Goal: Information Seeking & Learning: Learn about a topic

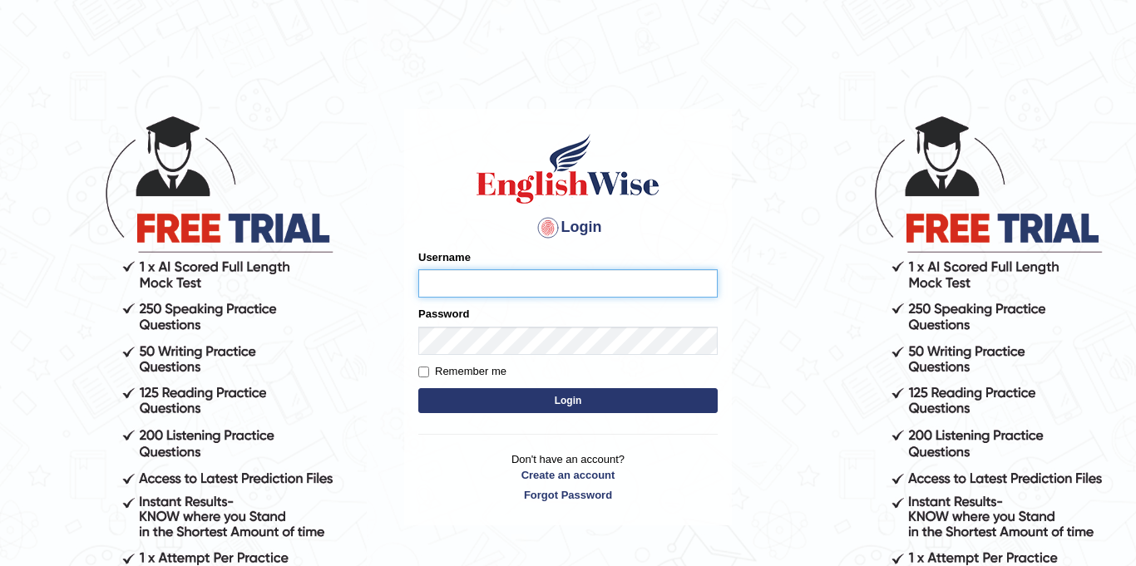
type input "Jolinaseva"
click at [519, 406] on button "Login" at bounding box center [567, 400] width 299 height 25
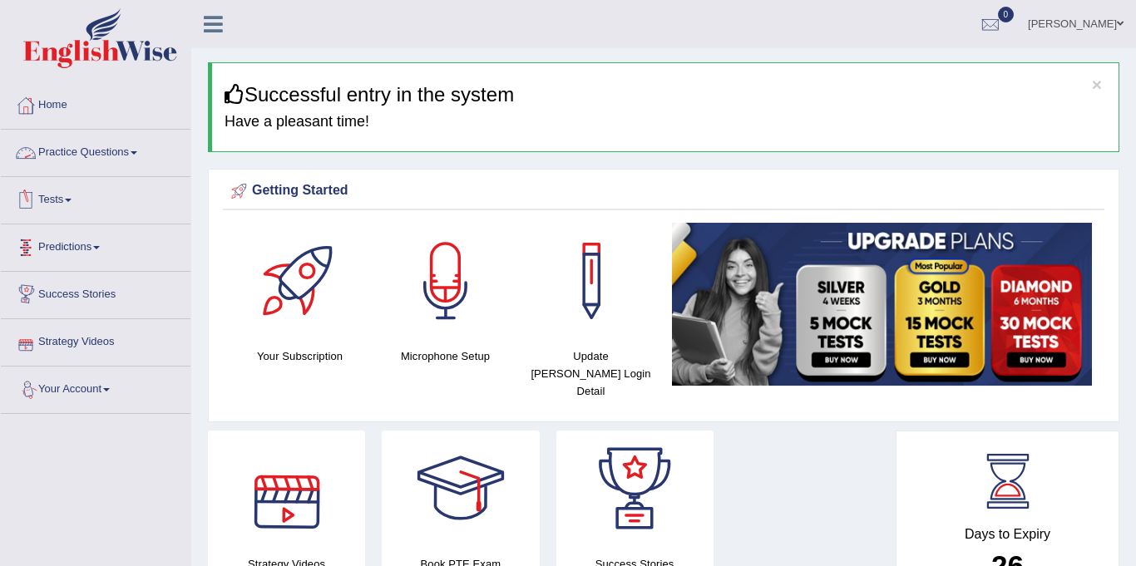
click at [127, 156] on link "Practice Questions" at bounding box center [96, 151] width 190 height 42
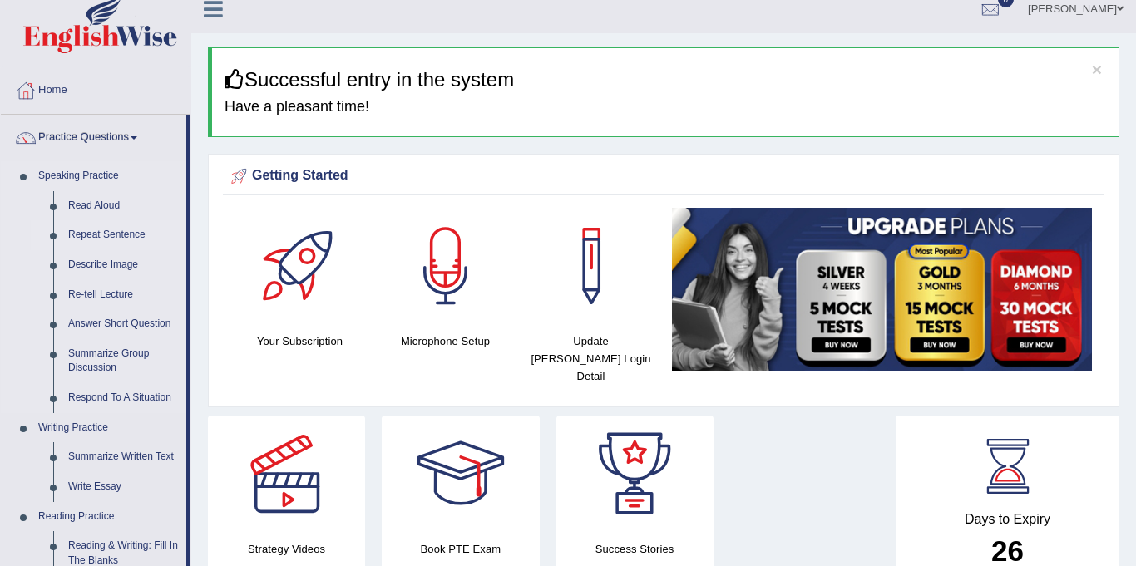
scroll to position [17, 0]
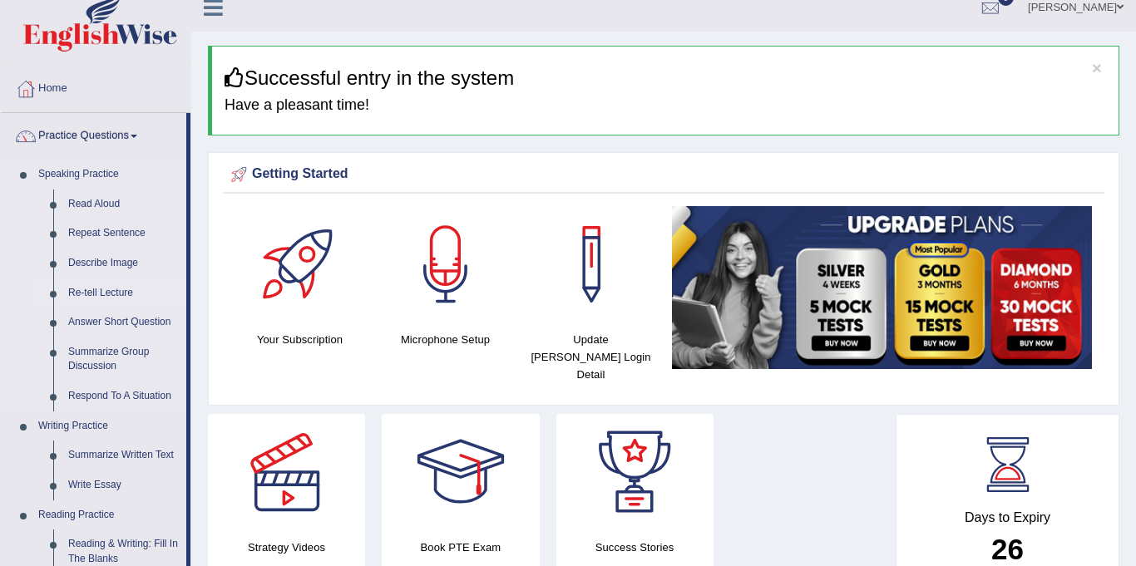
click at [96, 294] on link "Re-tell Lecture" at bounding box center [124, 294] width 126 height 30
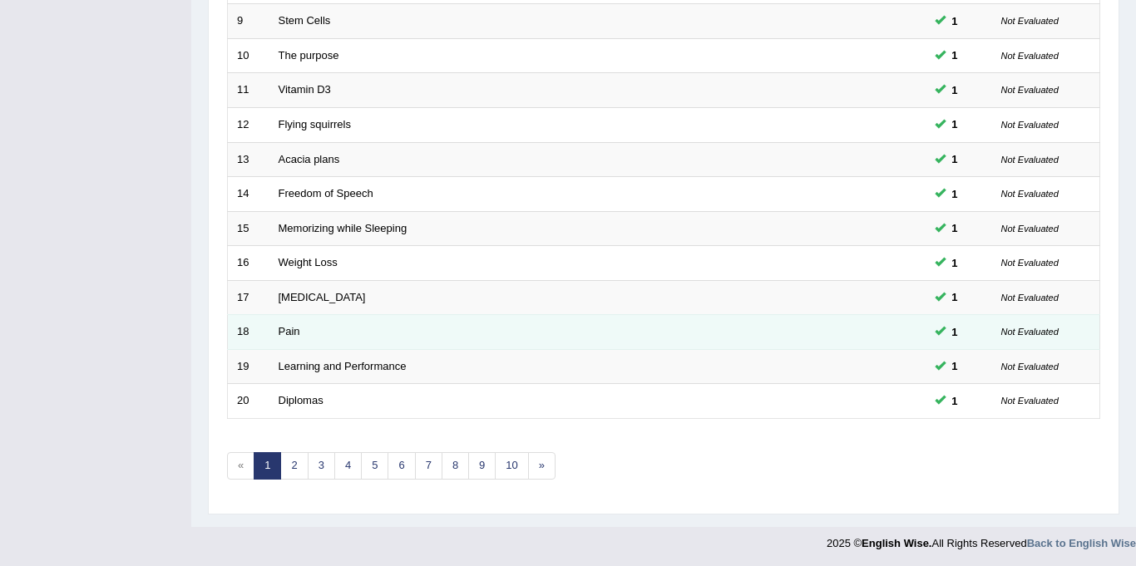
scroll to position [535, 0]
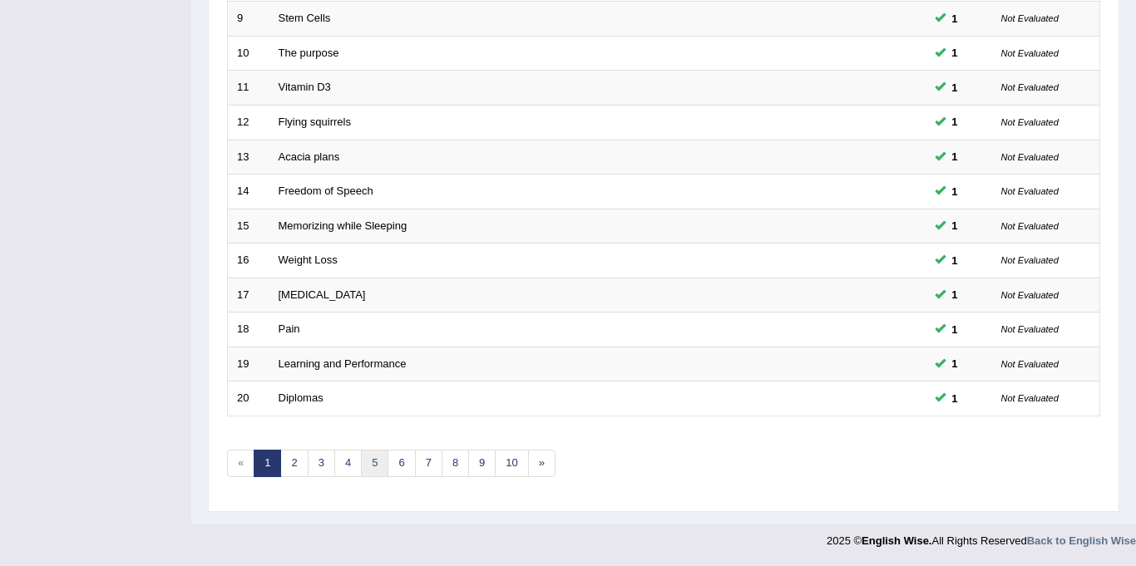
click at [374, 458] on link "5" at bounding box center [374, 463] width 27 height 27
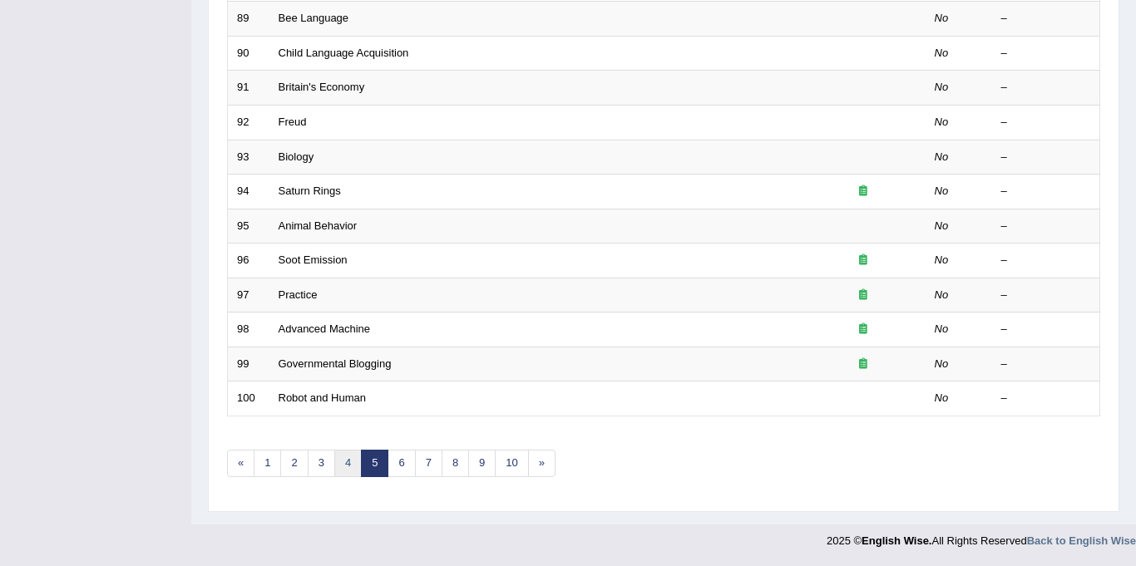
click at [343, 453] on link "4" at bounding box center [347, 463] width 27 height 27
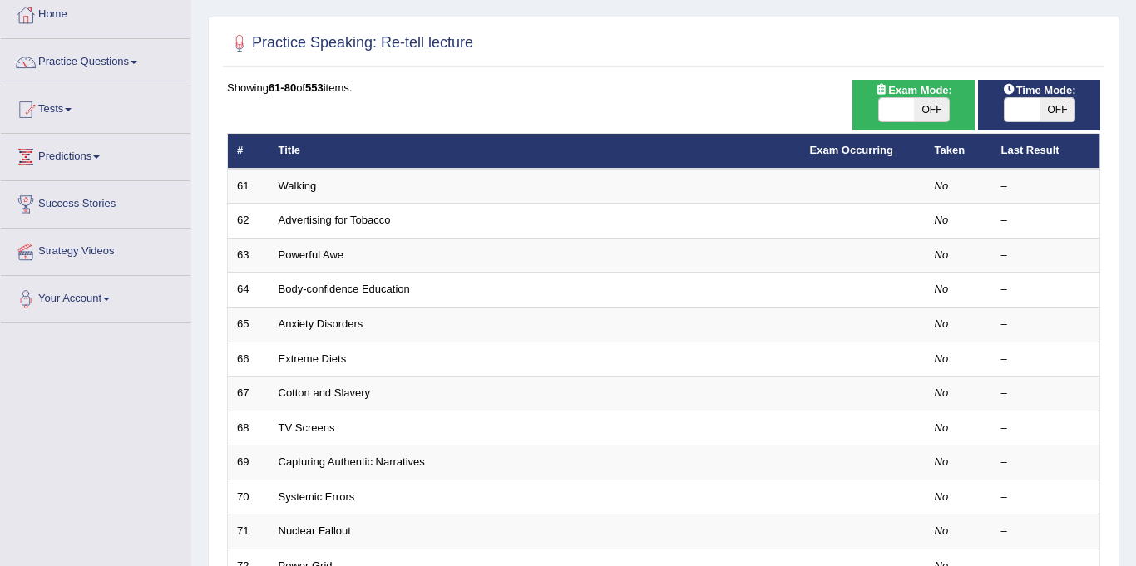
scroll to position [75, 0]
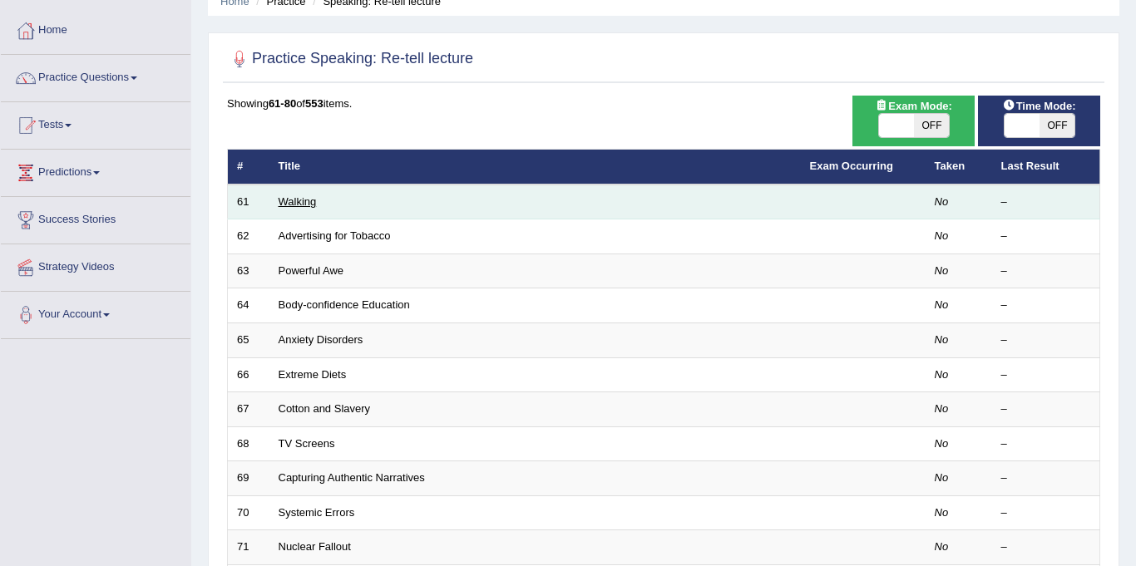
click at [299, 198] on link "Walking" at bounding box center [298, 201] width 38 height 12
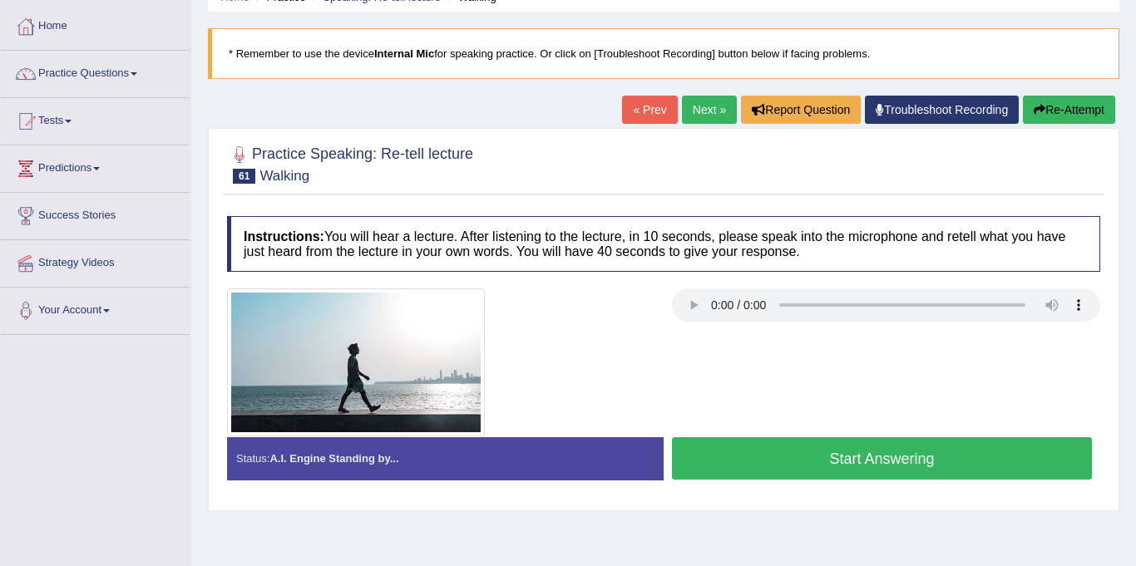
scroll to position [80, 0]
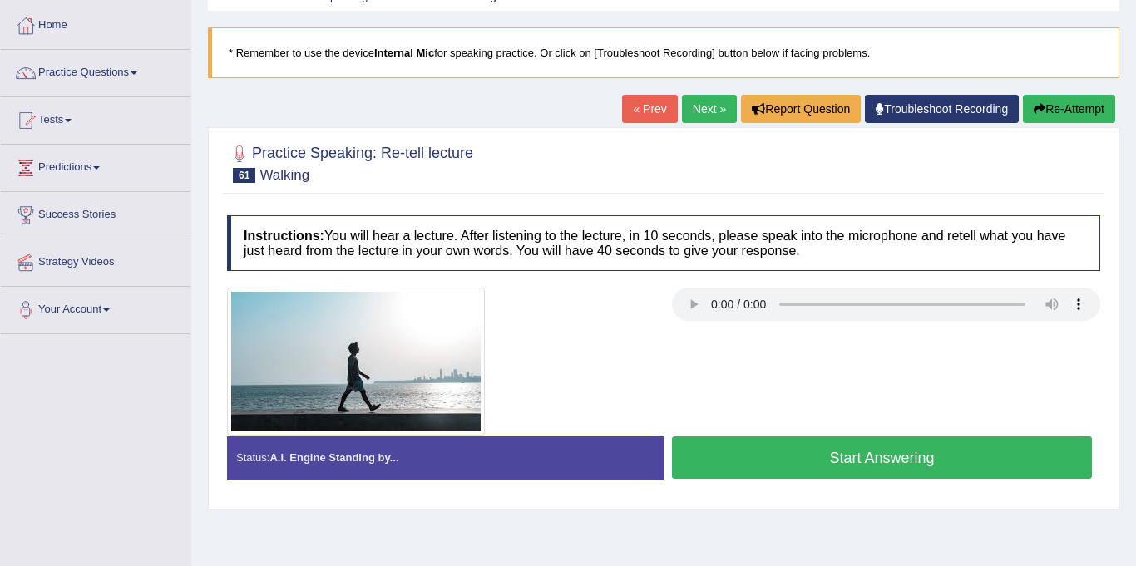
click at [826, 457] on button "Start Answering" at bounding box center [882, 458] width 420 height 42
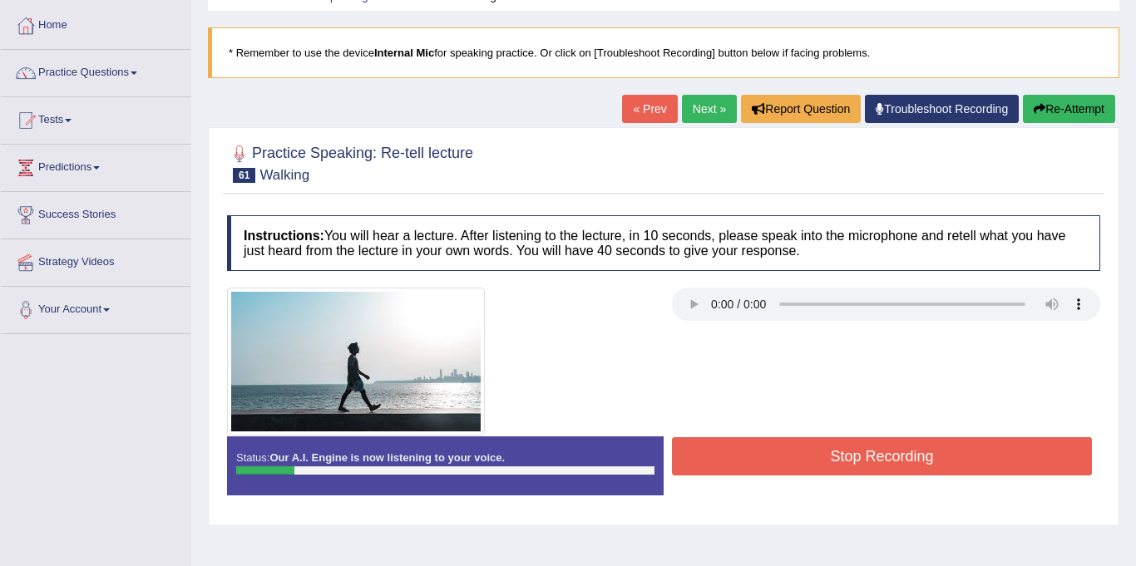
click at [808, 452] on button "Stop Recording" at bounding box center [882, 456] width 420 height 38
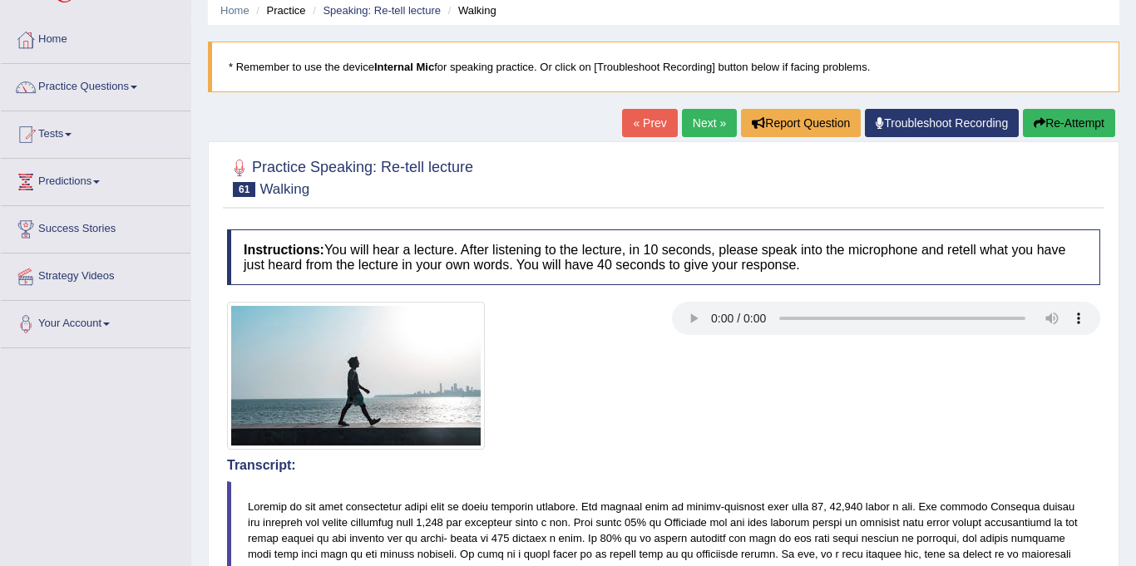
scroll to position [0, 0]
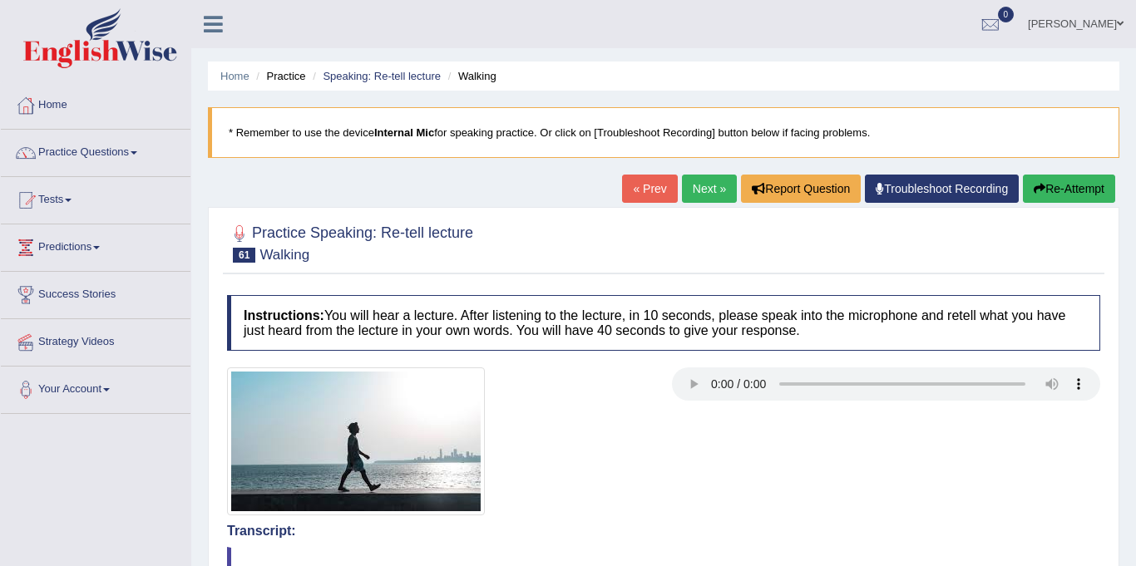
click at [1038, 196] on button "Re-Attempt" at bounding box center [1069, 189] width 92 height 28
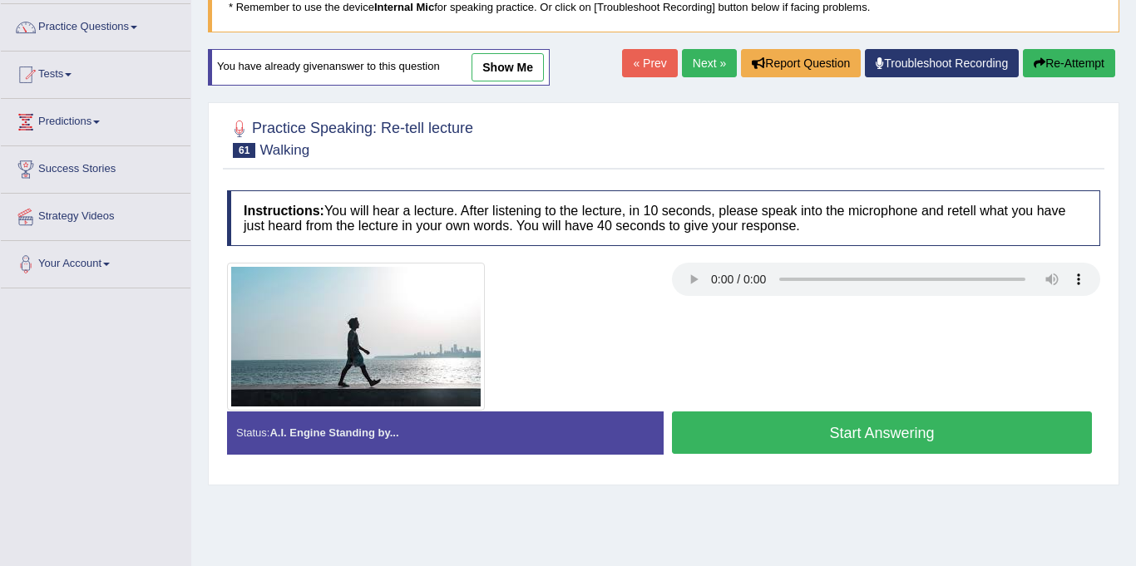
scroll to position [139, 0]
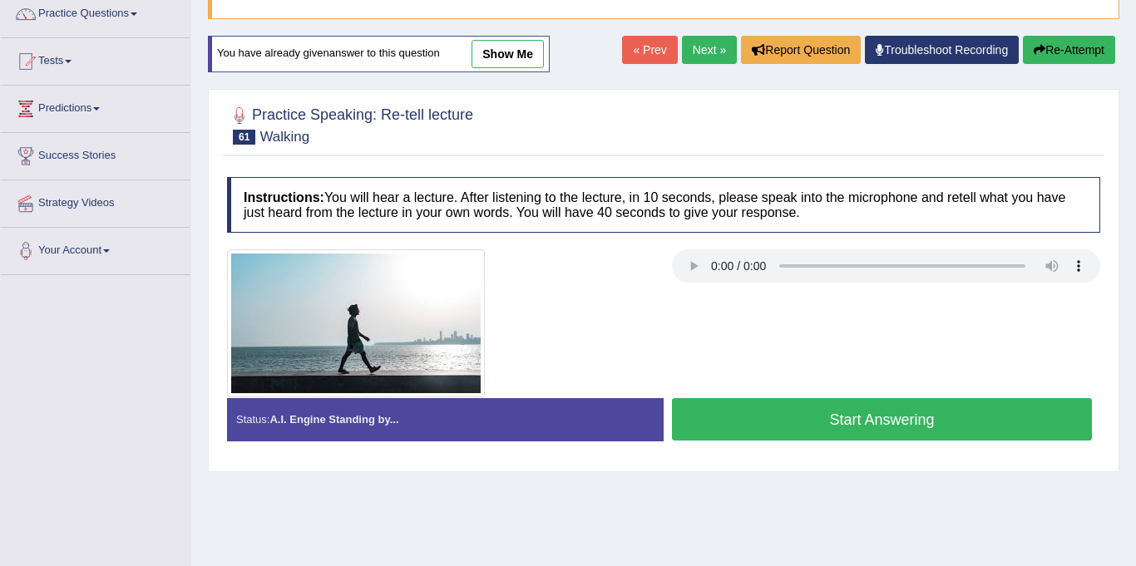
click at [805, 418] on button "Start Answering" at bounding box center [882, 419] width 420 height 42
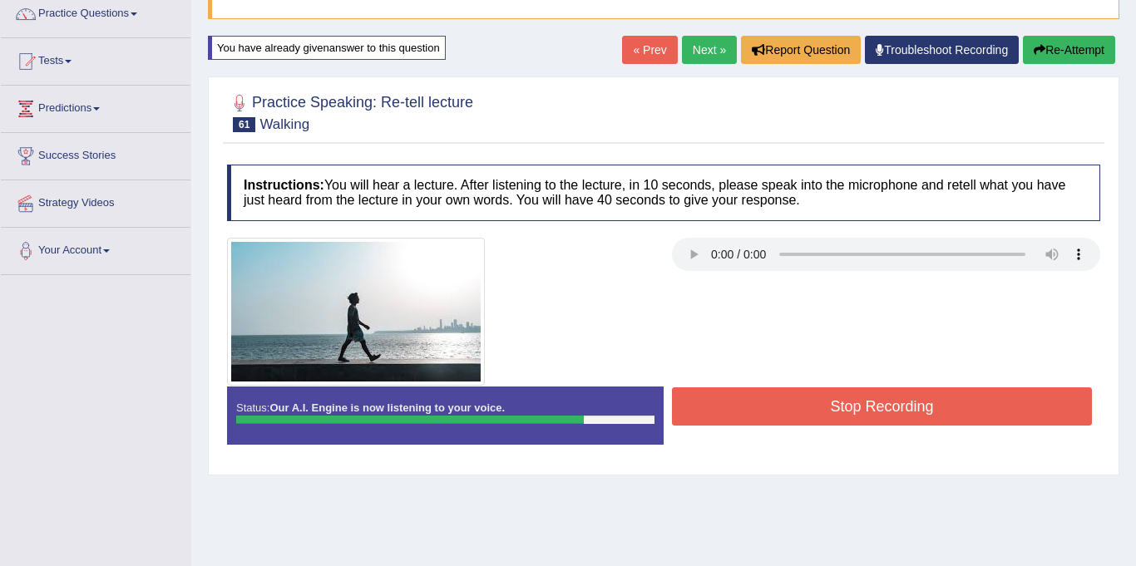
click at [795, 396] on button "Stop Recording" at bounding box center [882, 407] width 420 height 38
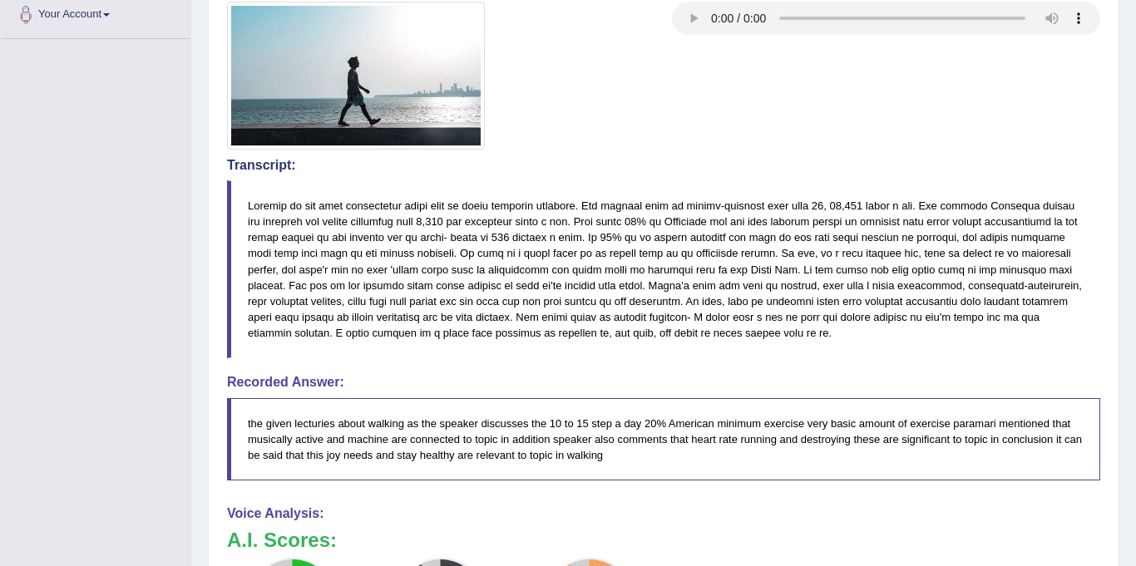
scroll to position [161, 0]
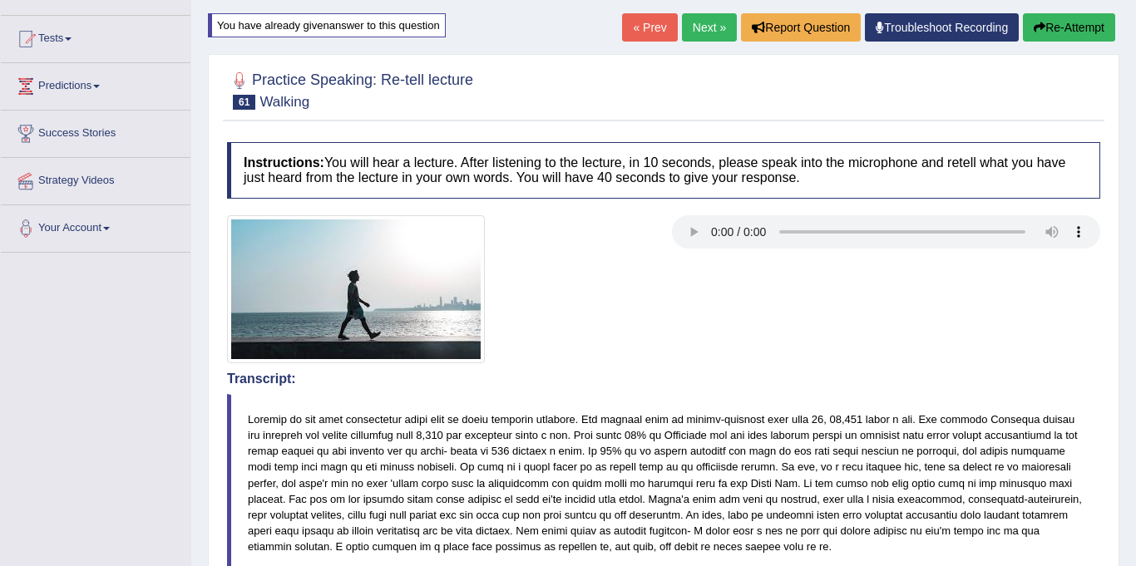
click at [691, 29] on link "Next »" at bounding box center [709, 27] width 55 height 28
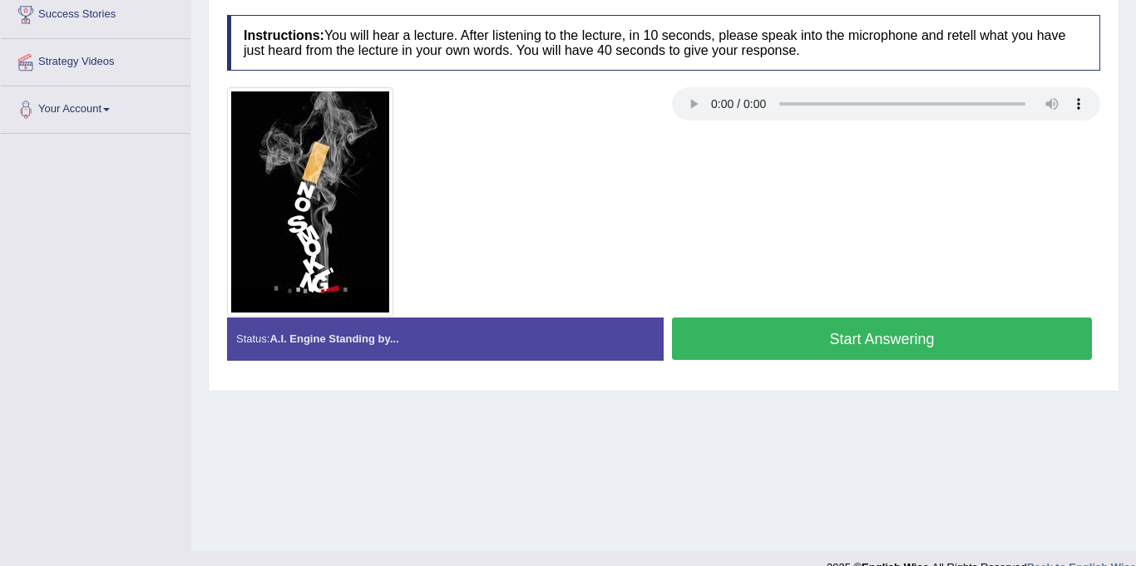
scroll to position [265, 0]
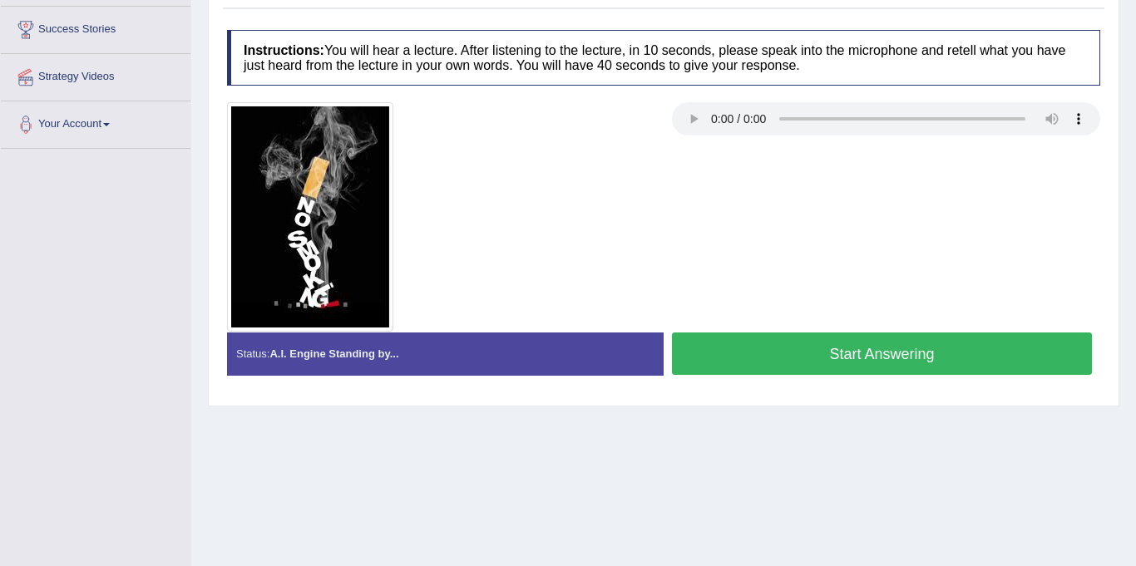
click at [784, 348] on button "Start Answering" at bounding box center [882, 354] width 420 height 42
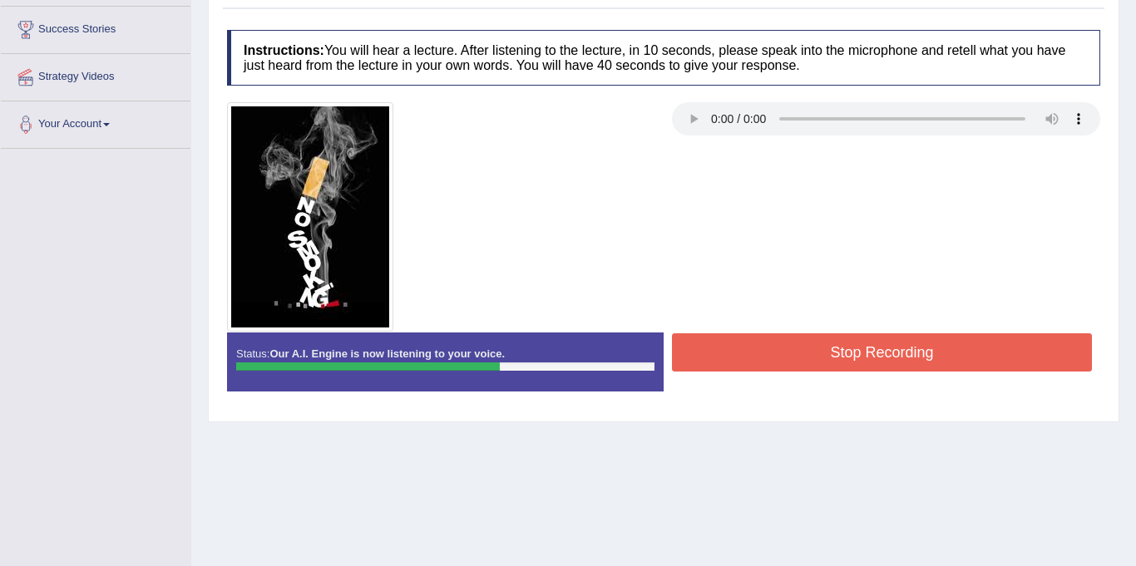
click at [828, 346] on button "Stop Recording" at bounding box center [882, 353] width 420 height 38
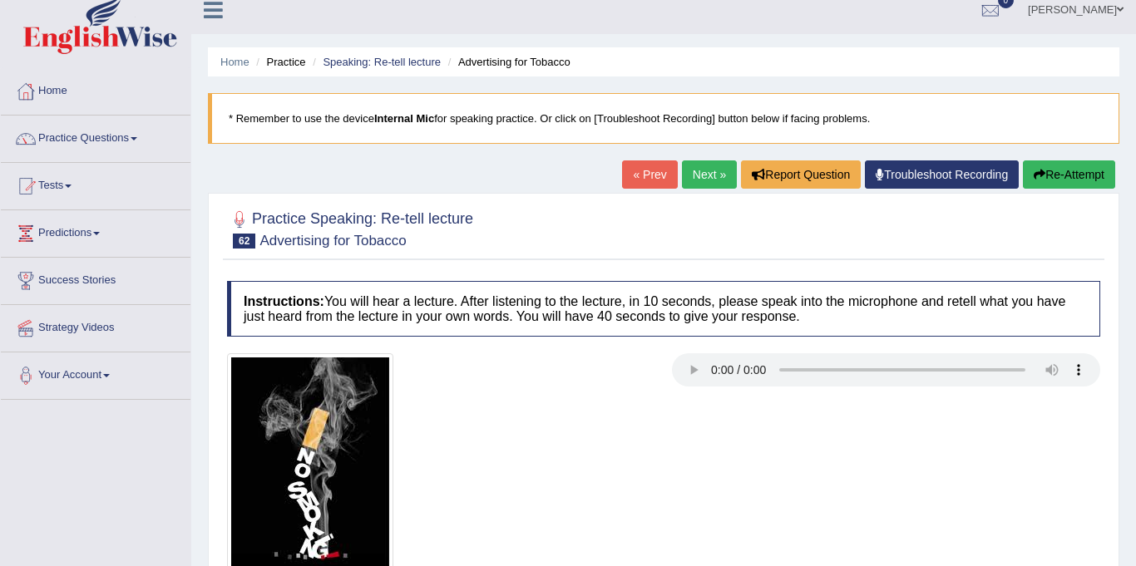
scroll to position [0, 0]
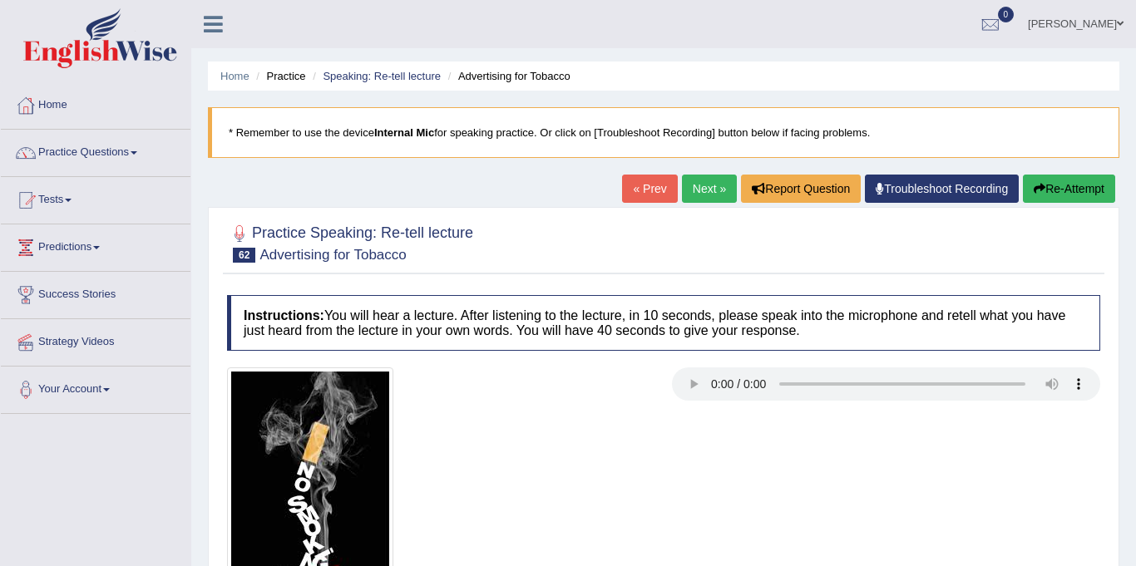
click at [699, 182] on link "Next »" at bounding box center [709, 189] width 55 height 28
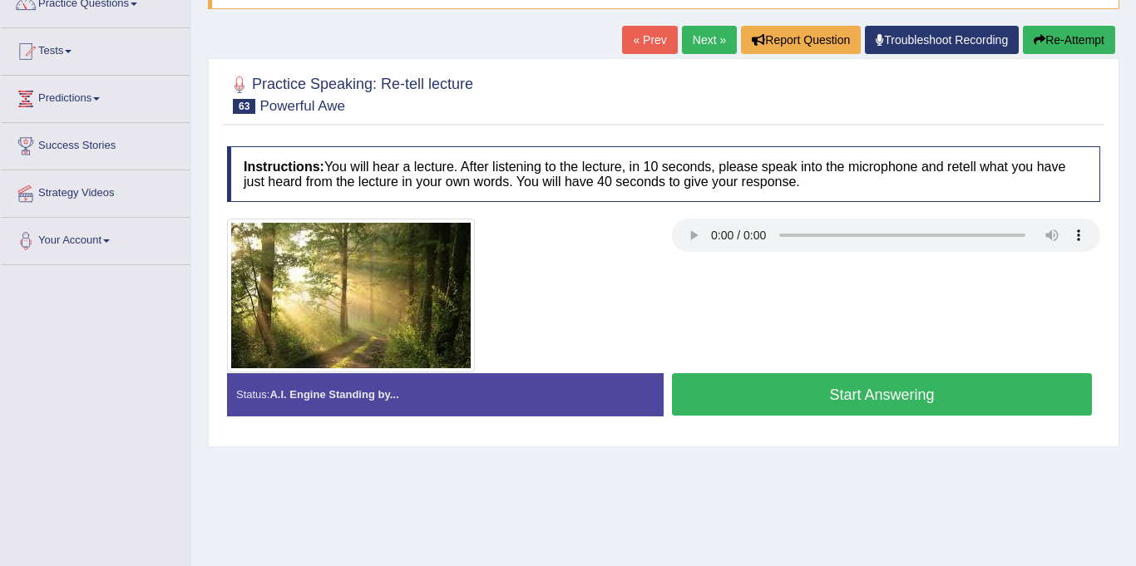
scroll to position [147, 0]
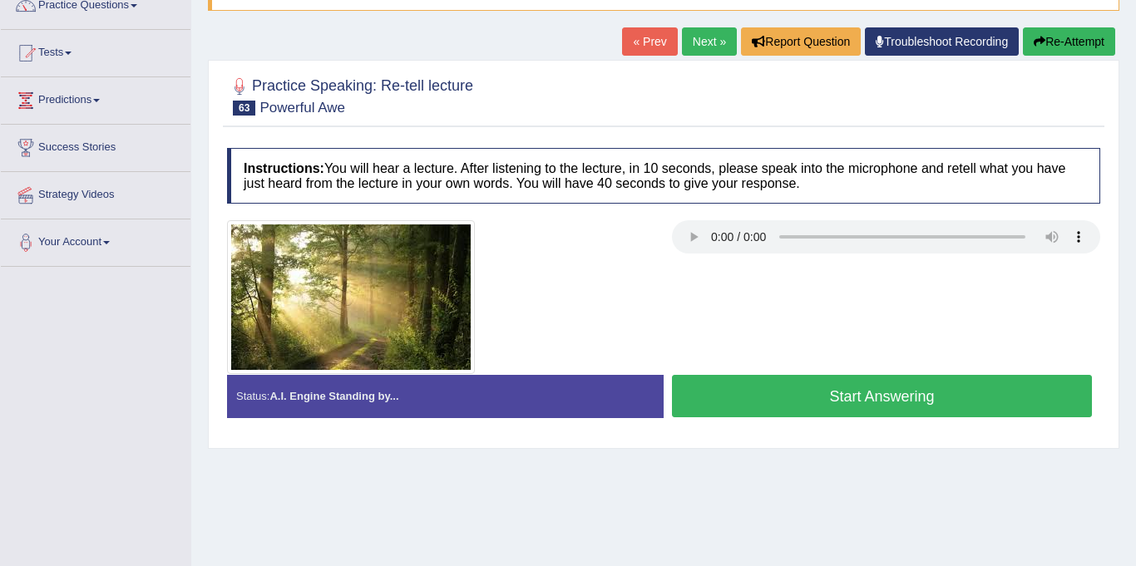
click at [869, 395] on button "Start Answering" at bounding box center [882, 396] width 420 height 42
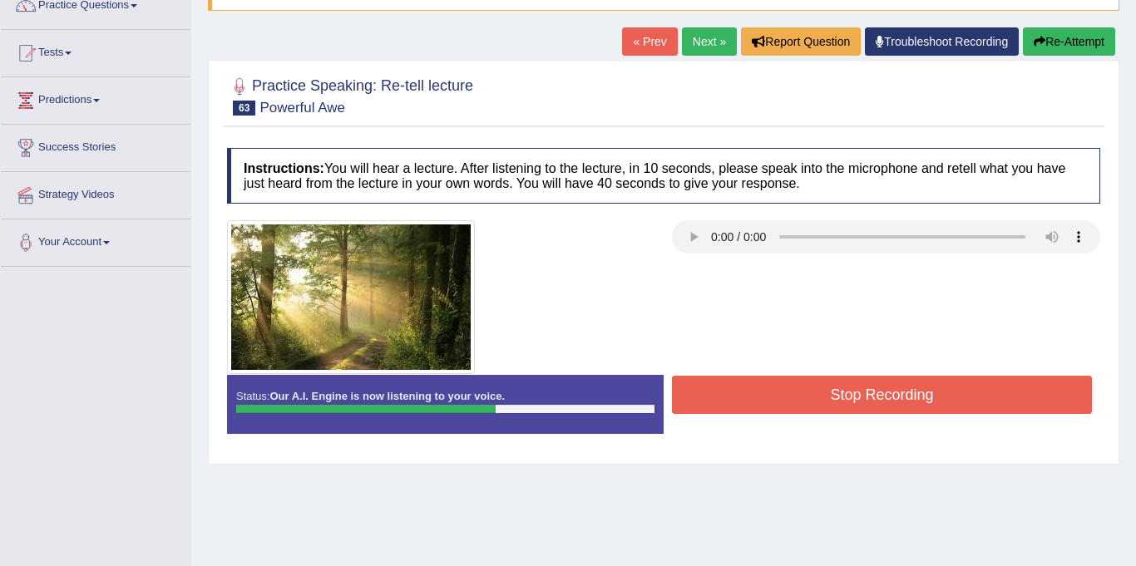
click at [883, 391] on button "Stop Recording" at bounding box center [882, 395] width 420 height 38
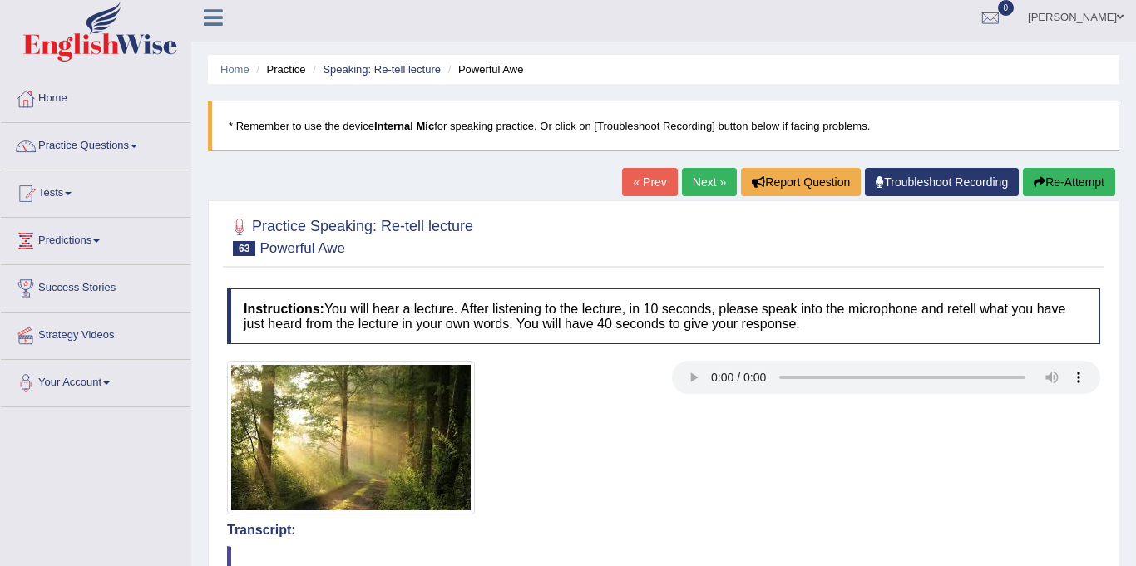
scroll to position [0, 0]
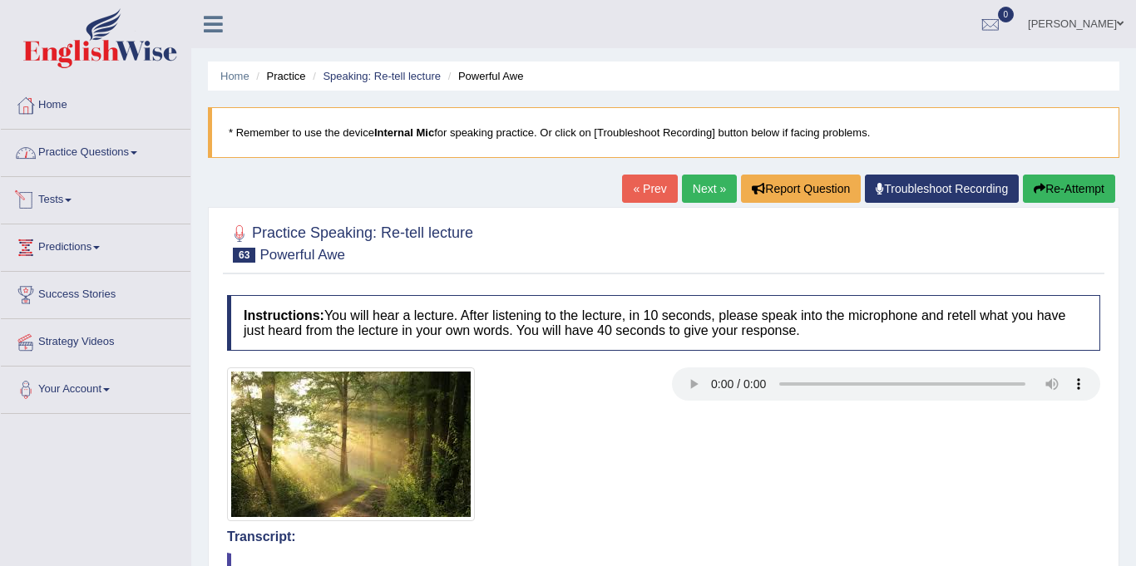
click at [101, 151] on link "Practice Questions" at bounding box center [96, 151] width 190 height 42
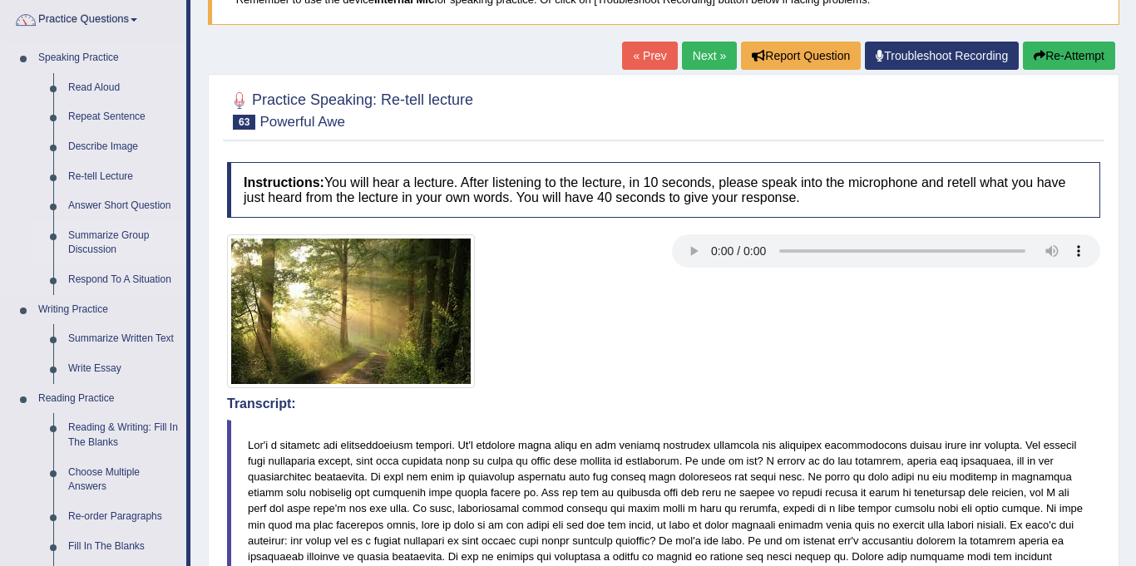
scroll to position [138, 0]
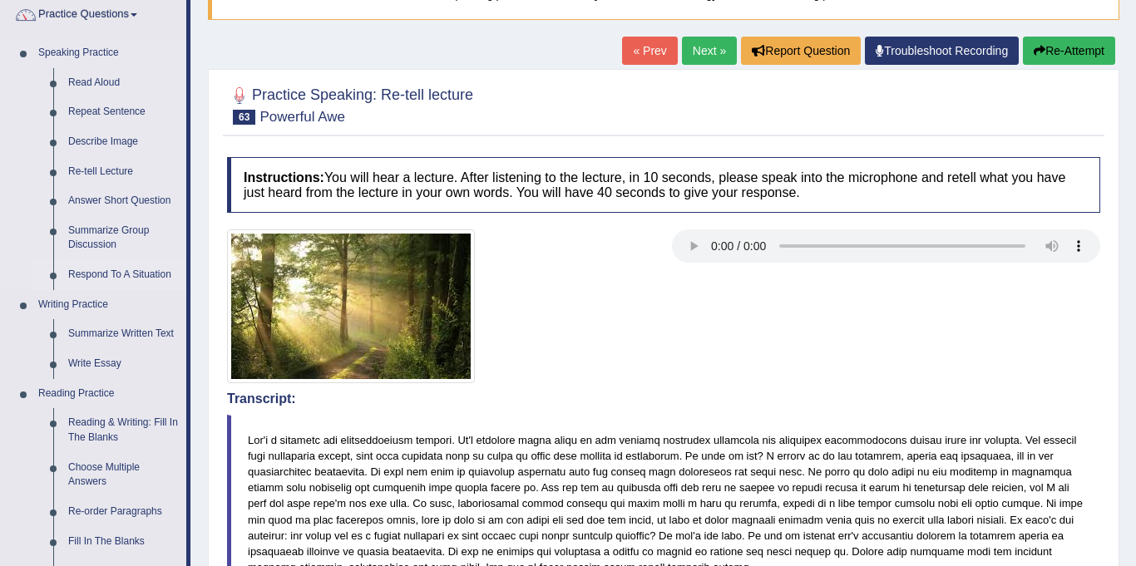
click at [90, 275] on link "Respond To A Situation" at bounding box center [124, 275] width 126 height 30
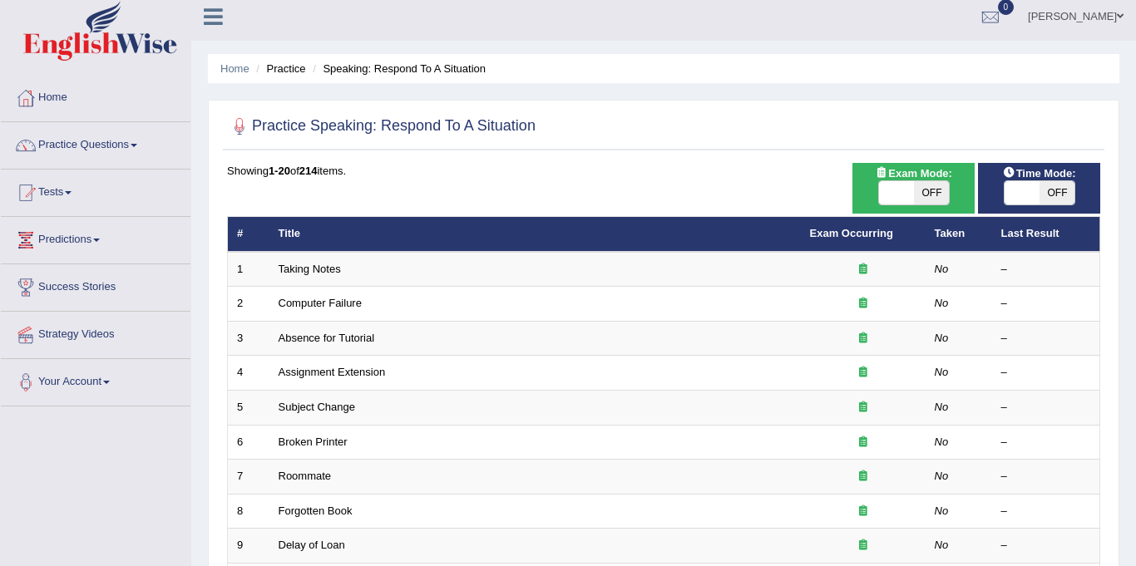
scroll to position [8, 0]
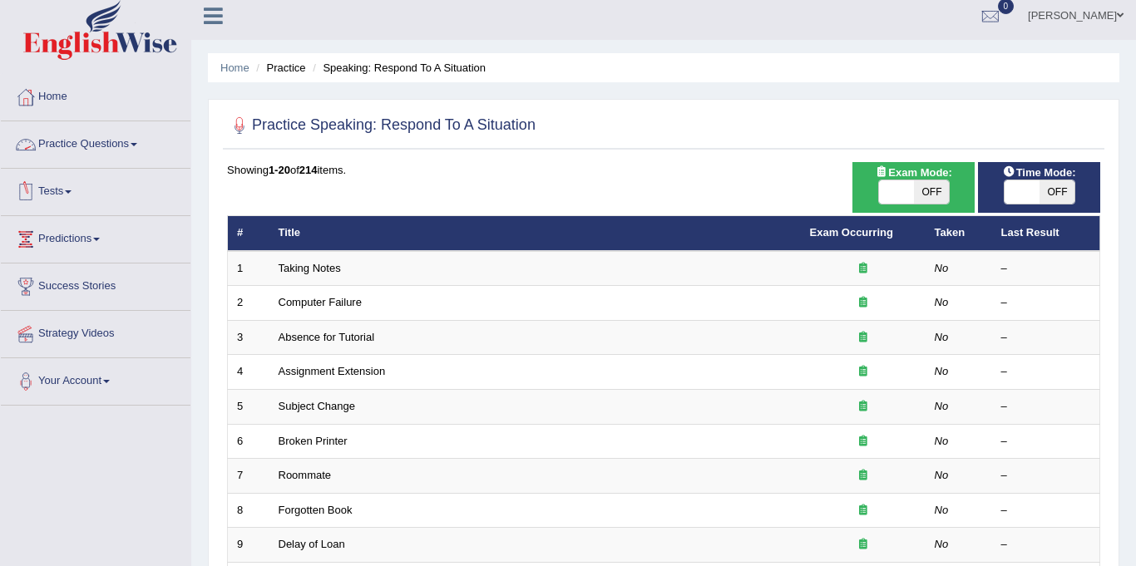
click at [86, 143] on link "Practice Questions" at bounding box center [96, 142] width 190 height 42
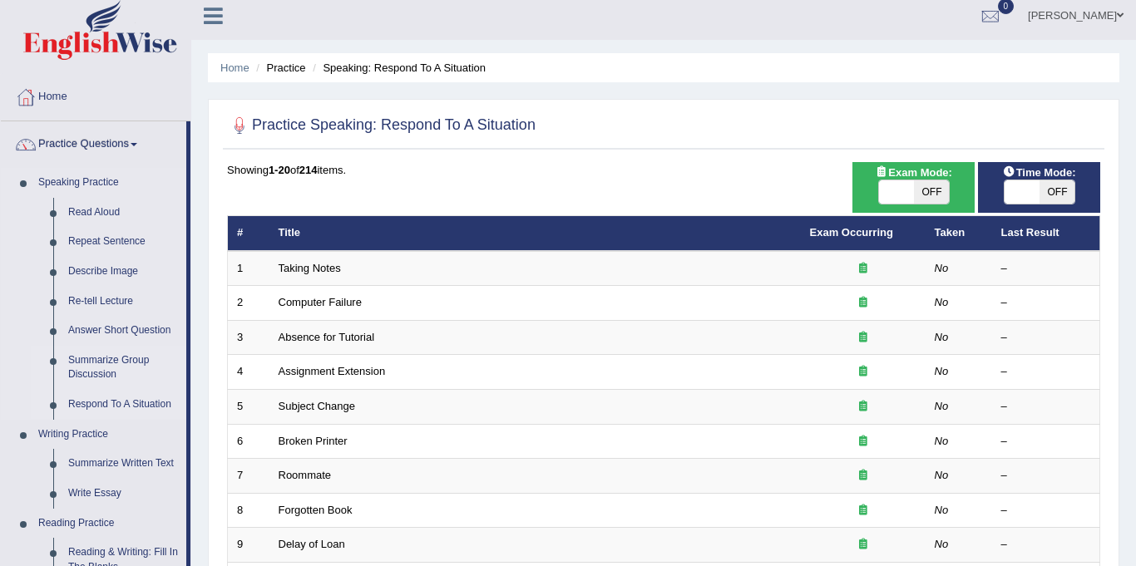
click at [103, 357] on link "Summarize Group Discussion" at bounding box center [124, 368] width 126 height 44
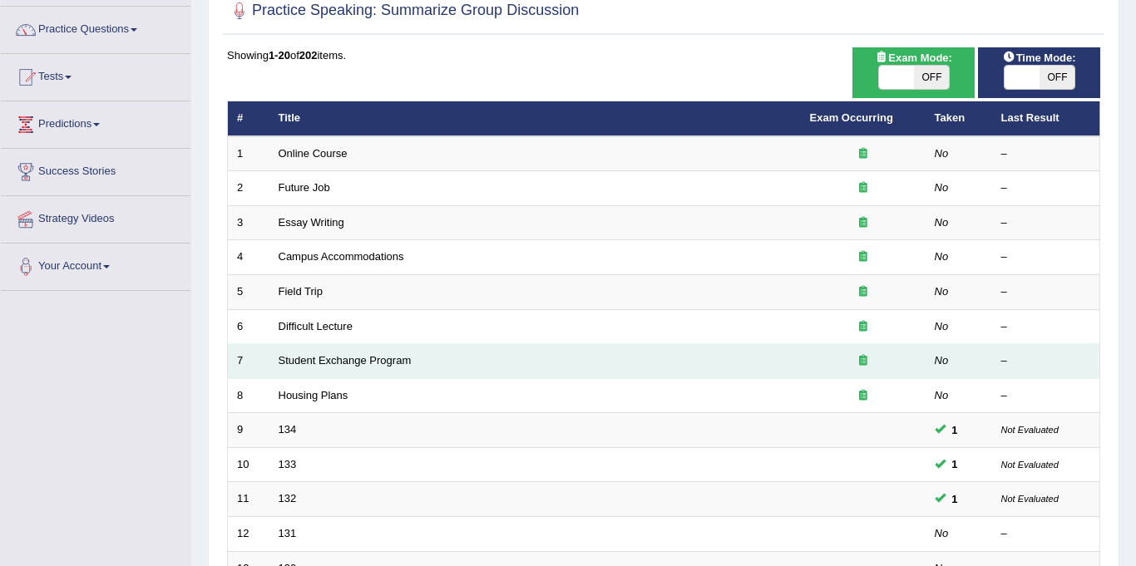
scroll to position [220, 0]
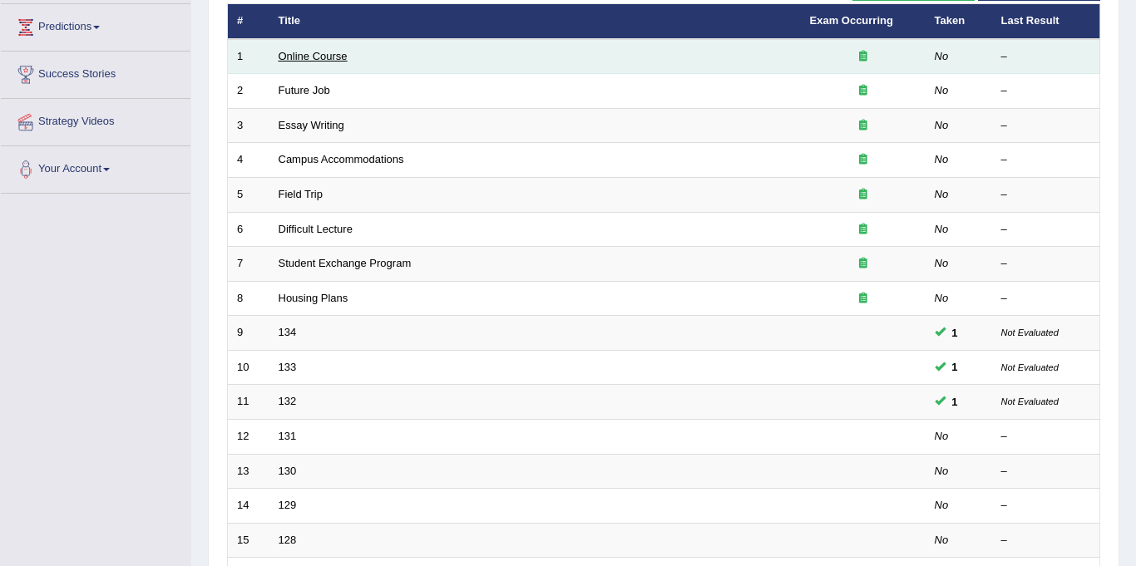
click at [289, 56] on link "Online Course" at bounding box center [313, 56] width 69 height 12
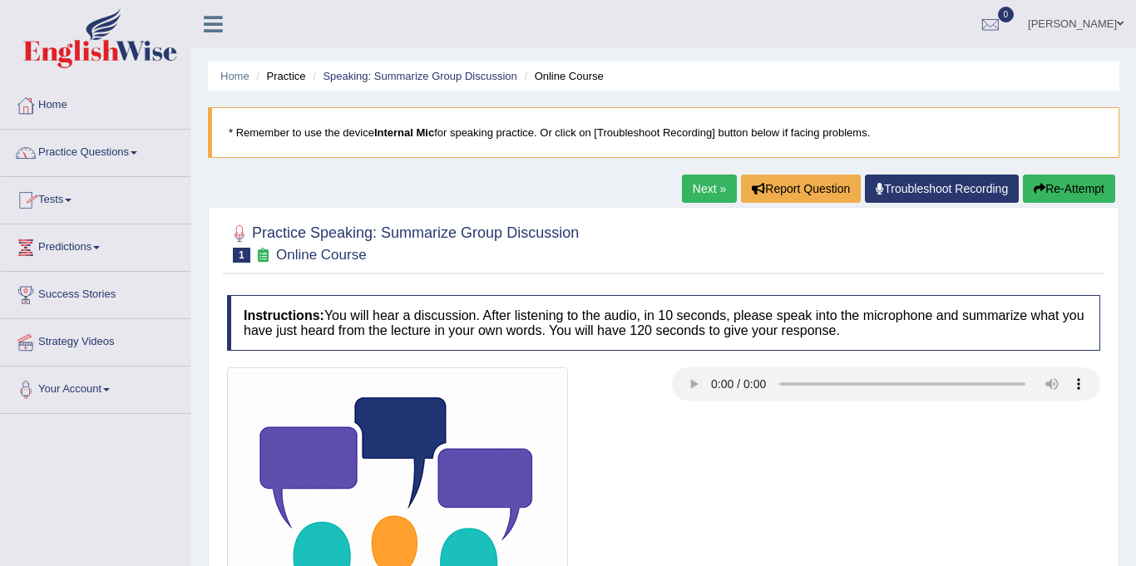
click at [55, 102] on link "Home" at bounding box center [96, 103] width 190 height 42
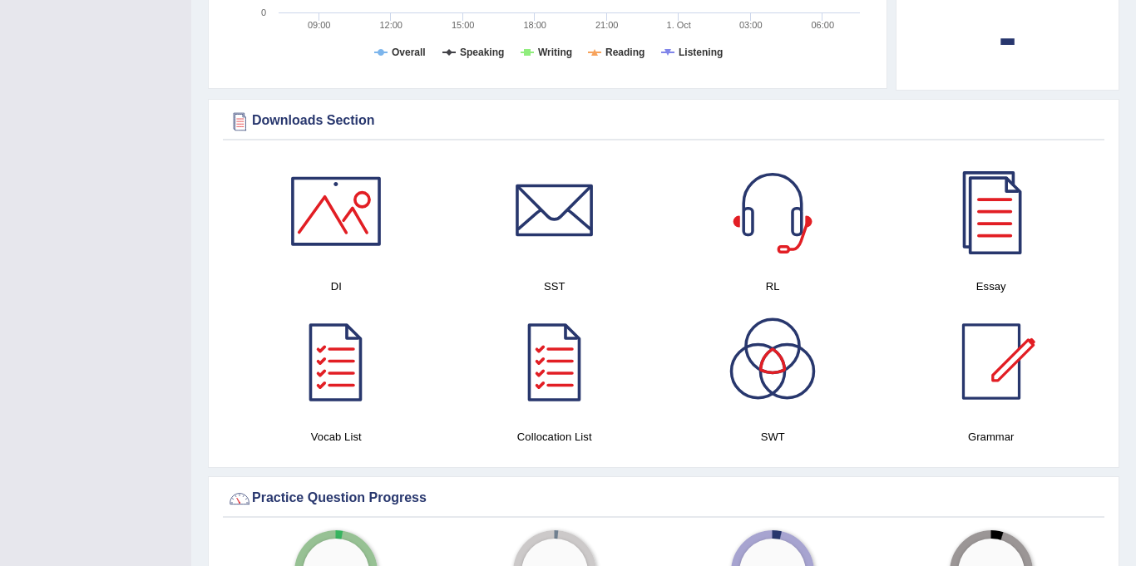
scroll to position [718, 0]
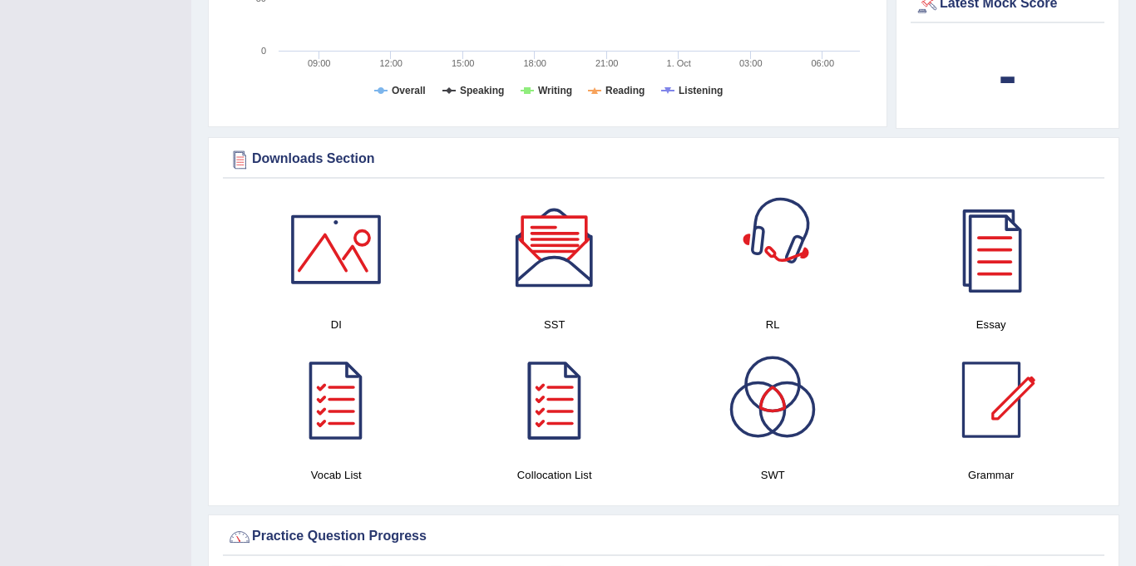
click at [747, 257] on div at bounding box center [772, 249] width 116 height 116
click at [551, 252] on div at bounding box center [555, 249] width 116 height 116
click at [752, 250] on div at bounding box center [772, 249] width 116 height 116
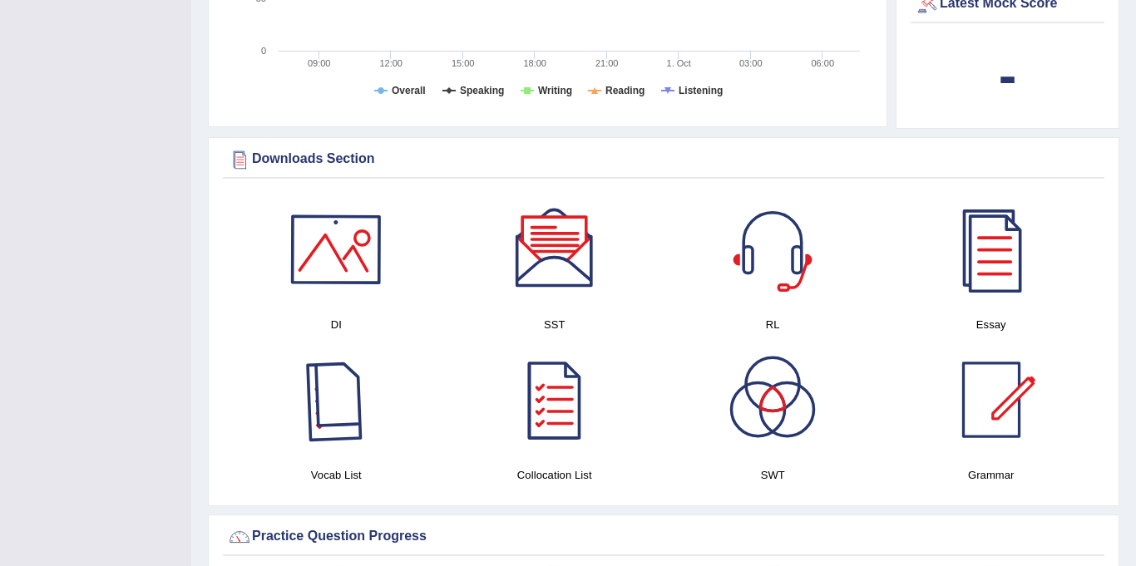
click at [306, 282] on div at bounding box center [336, 249] width 116 height 116
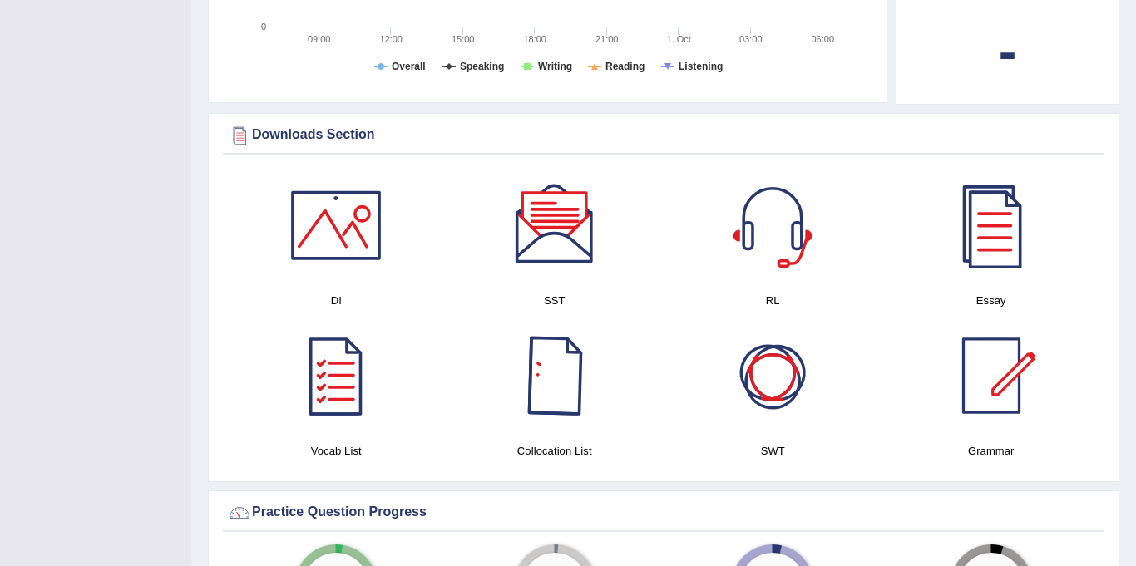
scroll to position [744, 0]
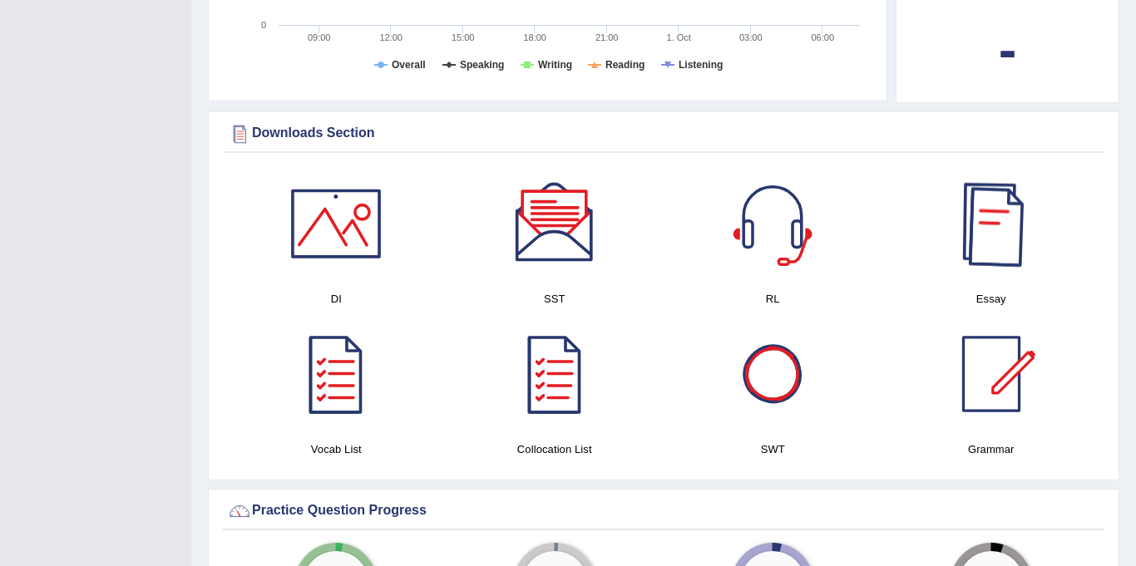
click at [1017, 199] on div at bounding box center [991, 224] width 116 height 116
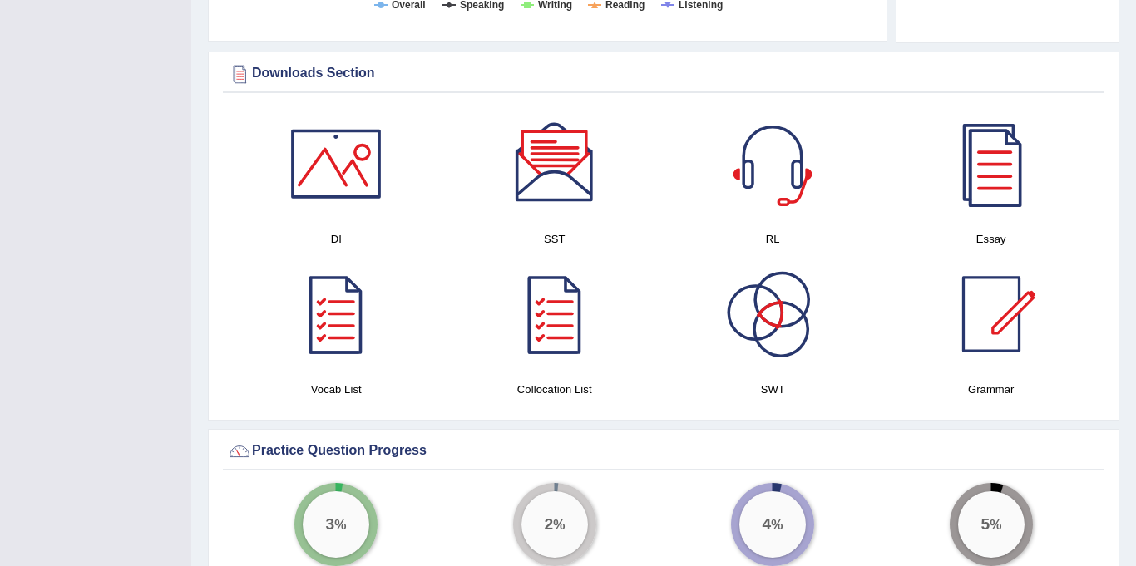
scroll to position [813, 0]
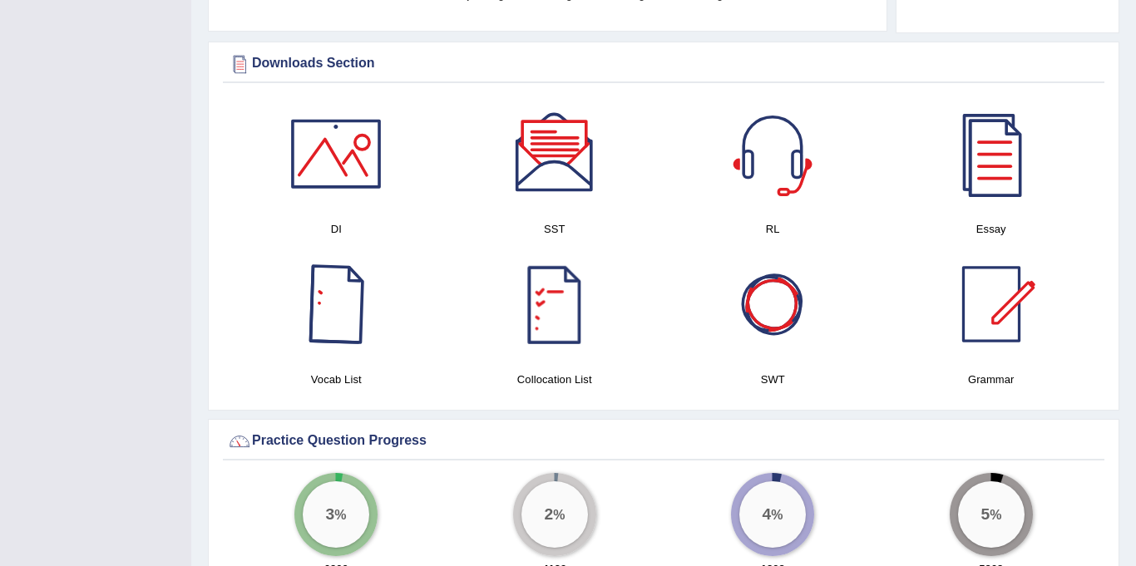
click at [354, 303] on div at bounding box center [336, 304] width 116 height 116
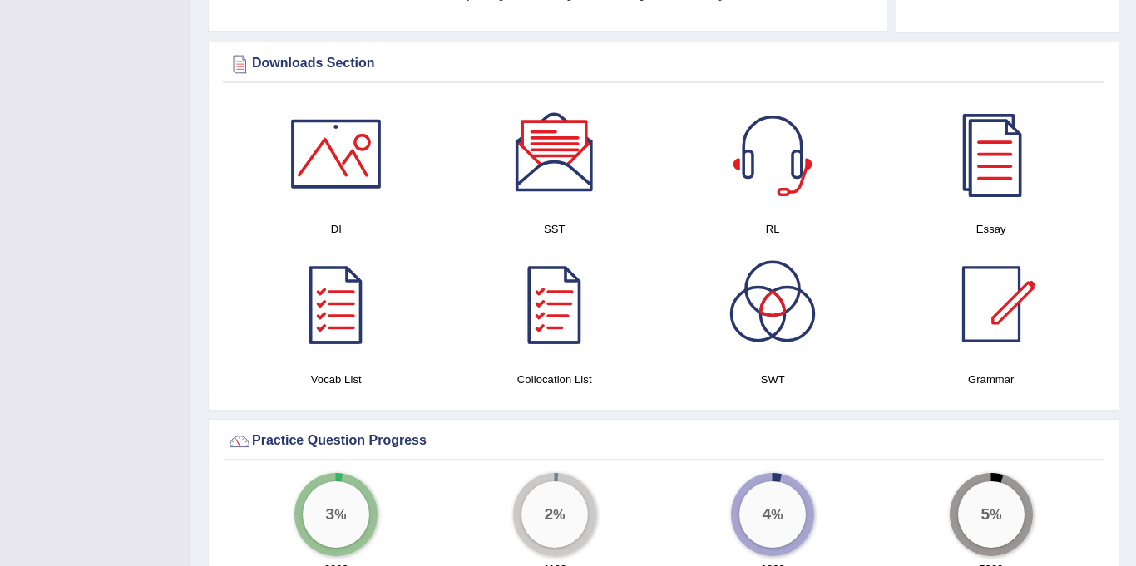
click at [561, 307] on div at bounding box center [555, 304] width 116 height 116
click at [783, 310] on div at bounding box center [772, 304] width 116 height 116
click at [996, 312] on div at bounding box center [991, 304] width 116 height 116
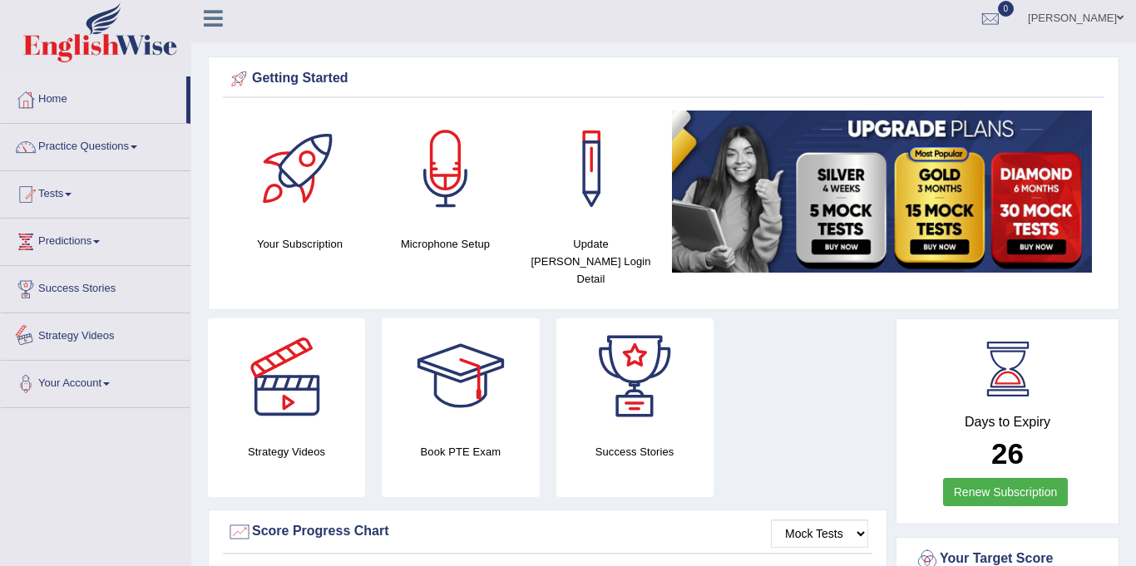
scroll to position [0, 0]
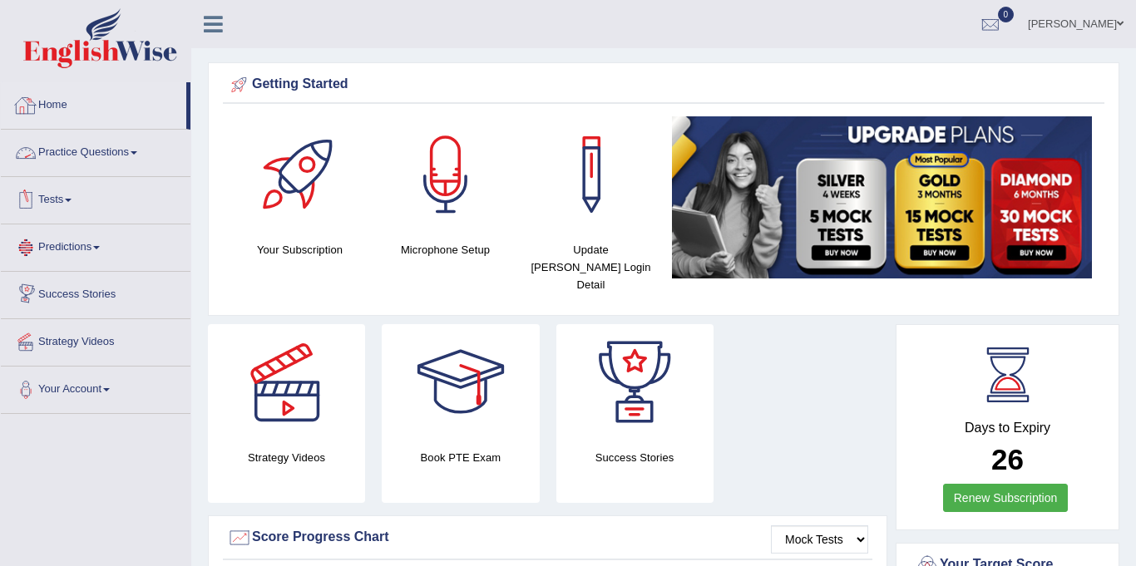
click at [82, 156] on link "Practice Questions" at bounding box center [96, 151] width 190 height 42
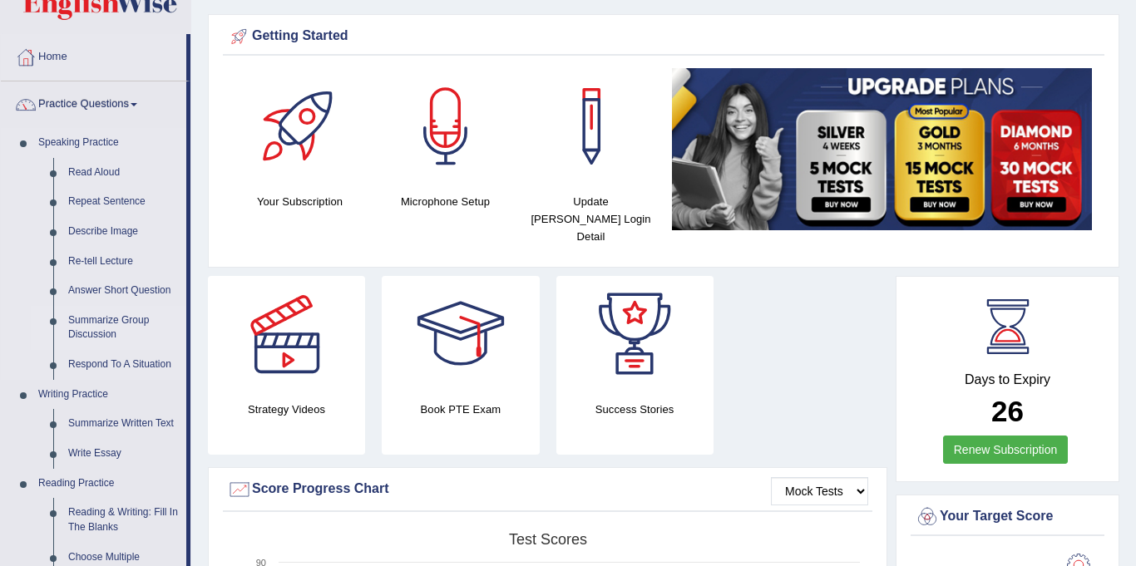
scroll to position [60, 0]
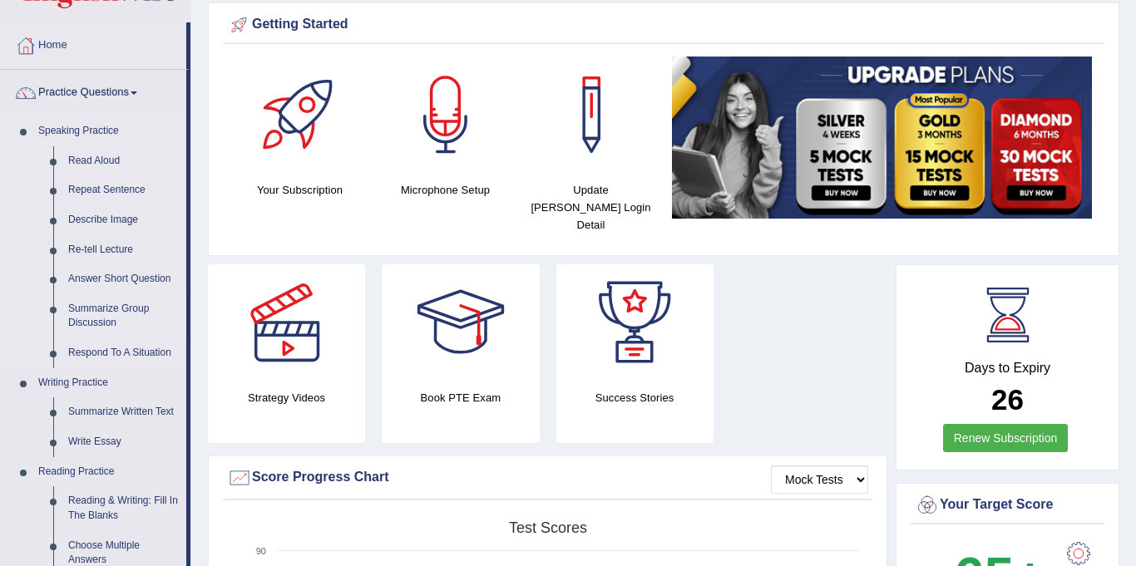
click at [98, 308] on link "Summarize Group Discussion" at bounding box center [124, 316] width 126 height 44
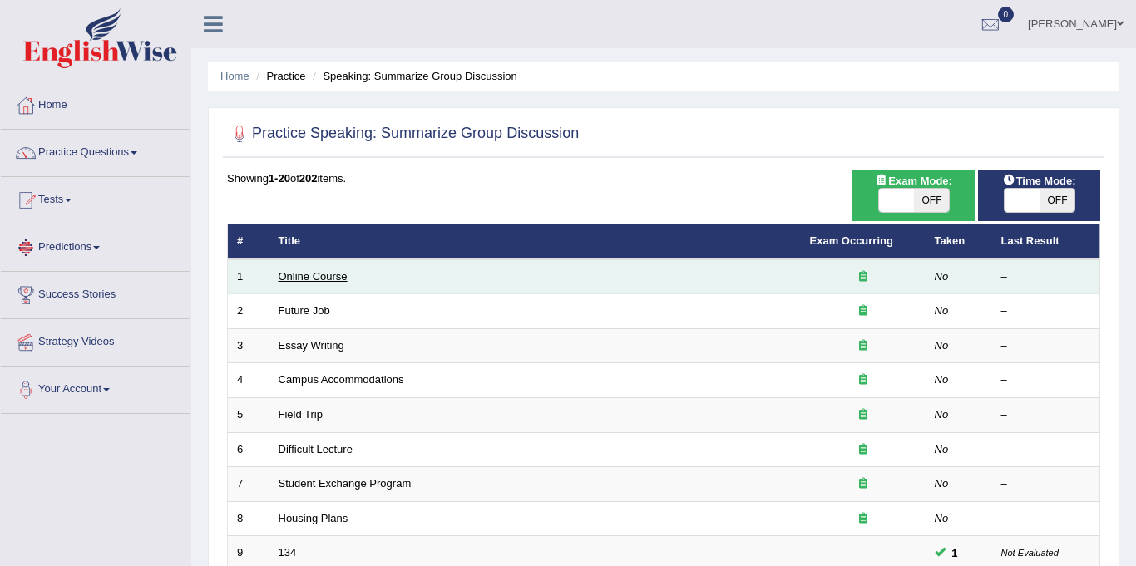
click at [294, 270] on link "Online Course" at bounding box center [313, 276] width 69 height 12
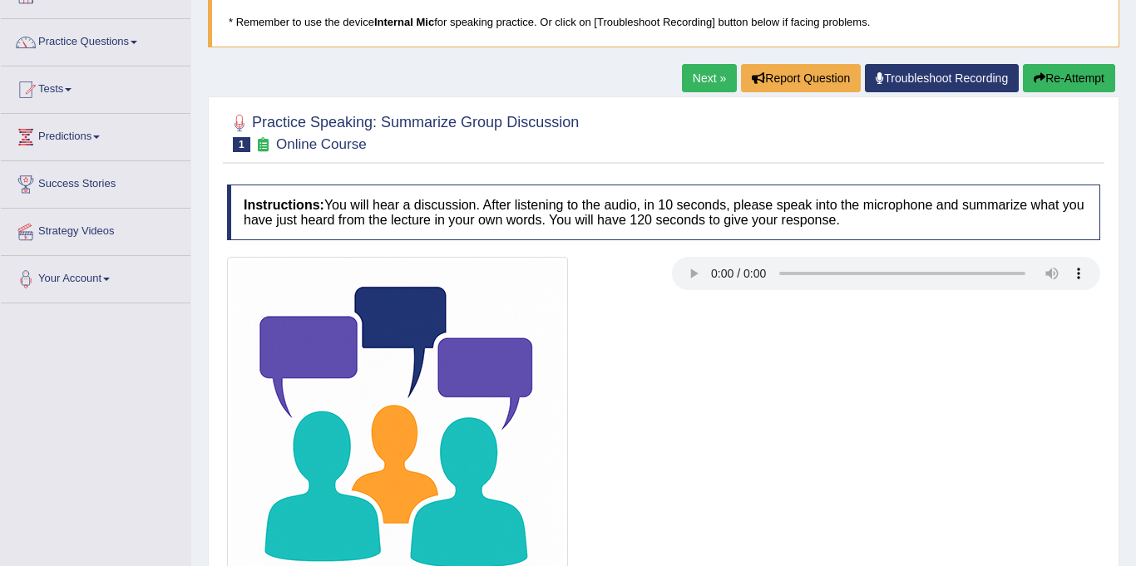
scroll to position [305, 0]
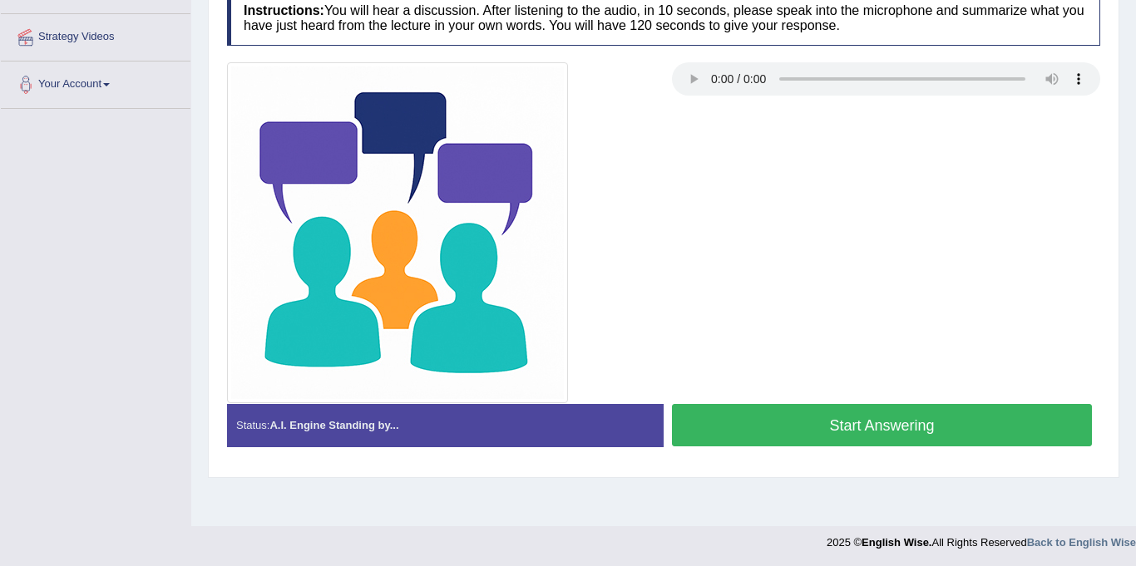
click at [821, 430] on button "Start Answering" at bounding box center [882, 425] width 420 height 42
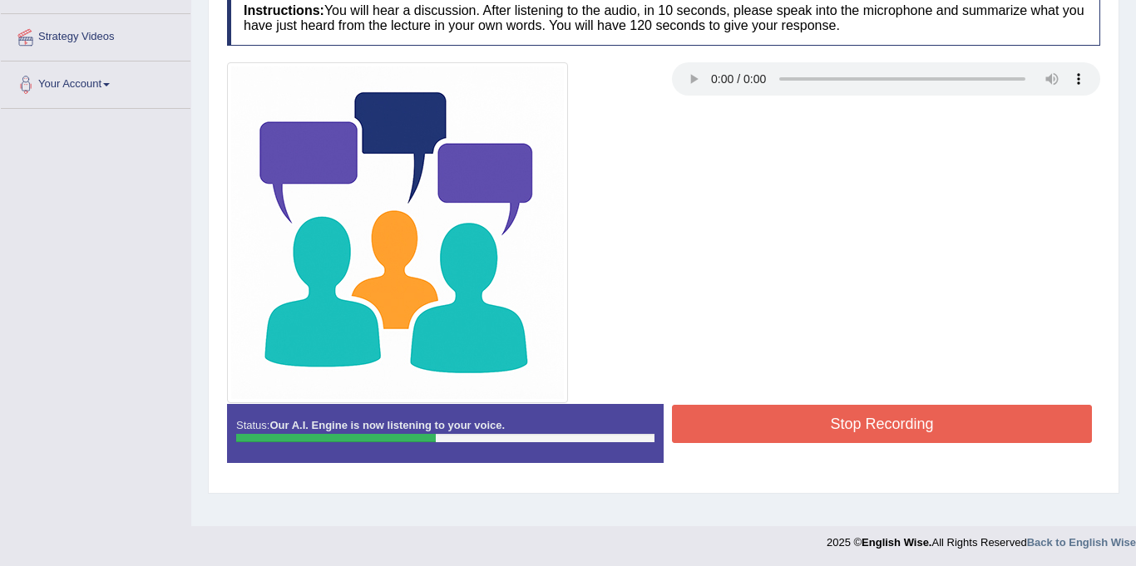
click at [793, 421] on button "Stop Recording" at bounding box center [882, 424] width 420 height 38
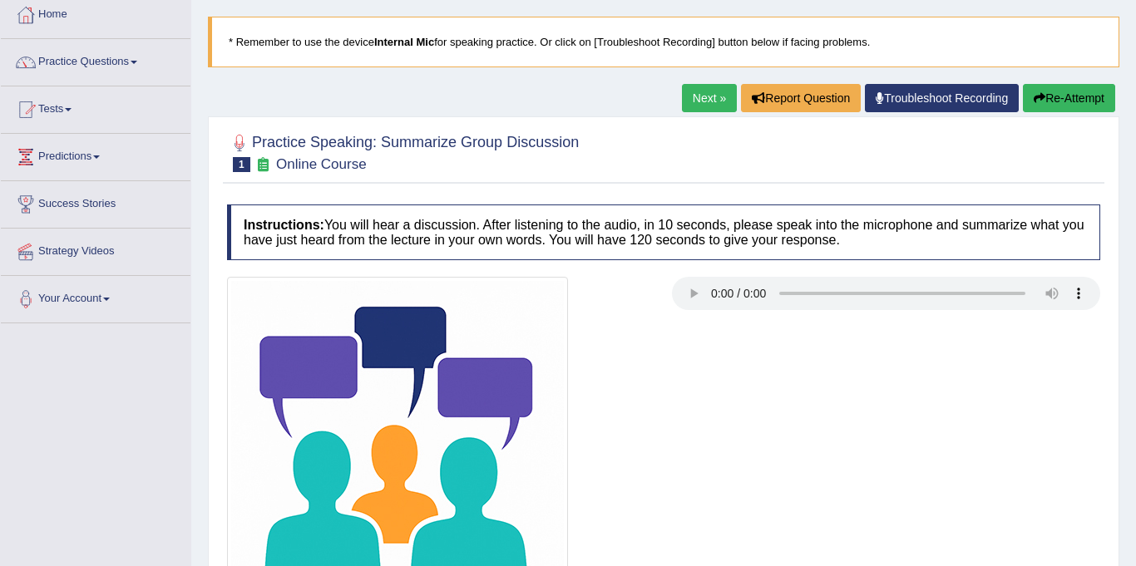
scroll to position [0, 0]
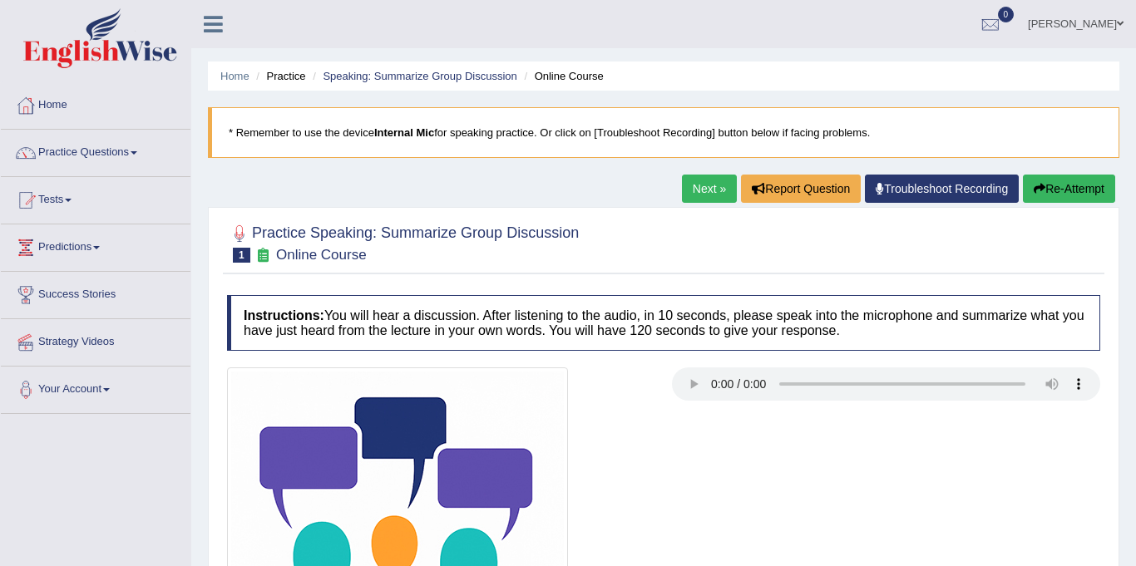
click at [700, 185] on link "Next »" at bounding box center [709, 189] width 55 height 28
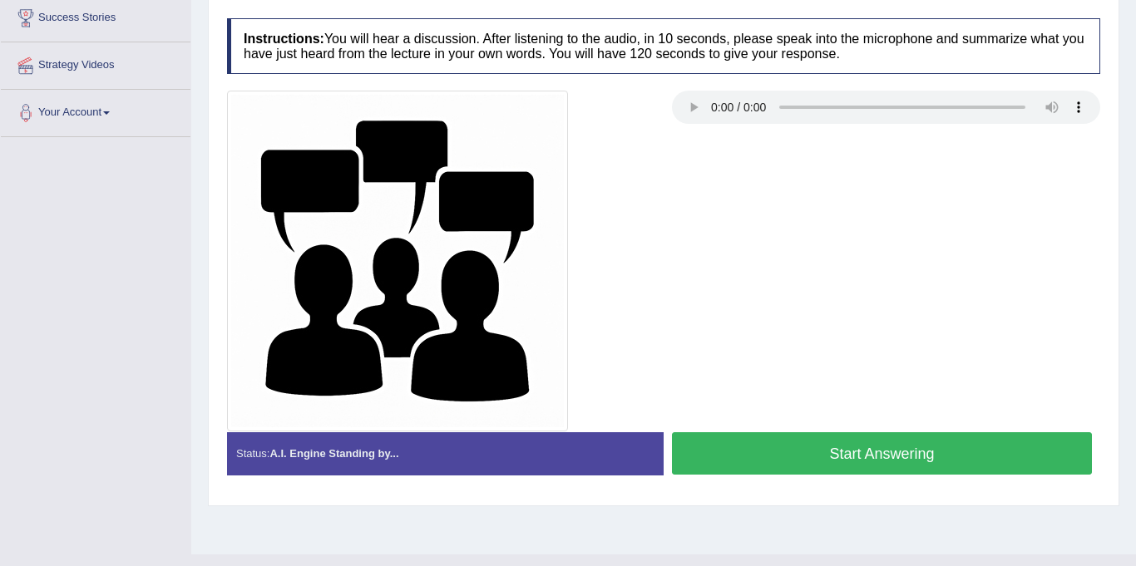
click at [802, 460] on button "Start Answering" at bounding box center [882, 453] width 420 height 42
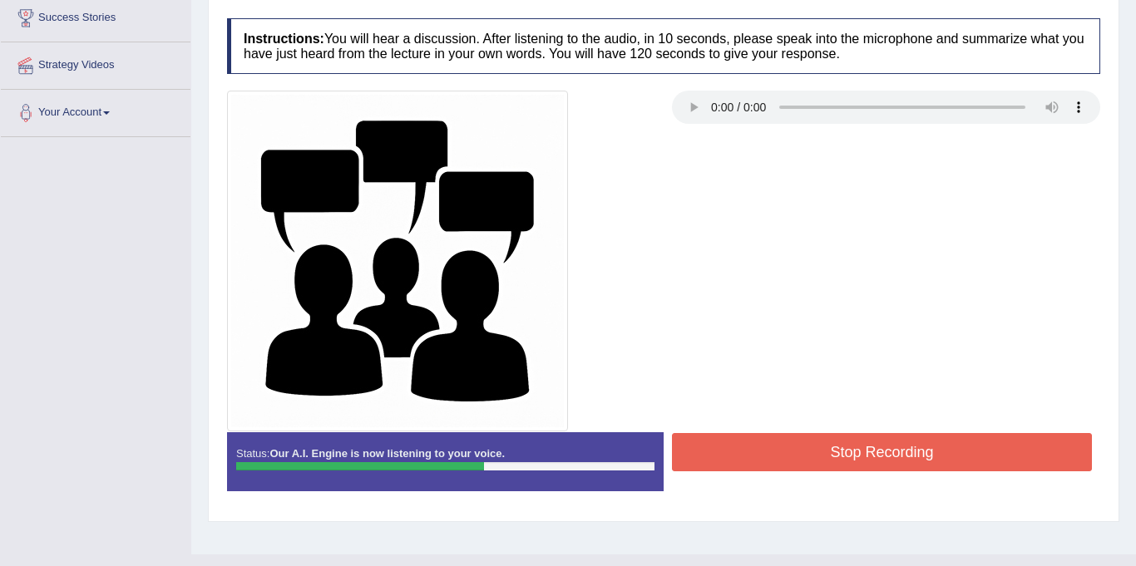
click at [838, 462] on button "Stop Recording" at bounding box center [882, 452] width 420 height 38
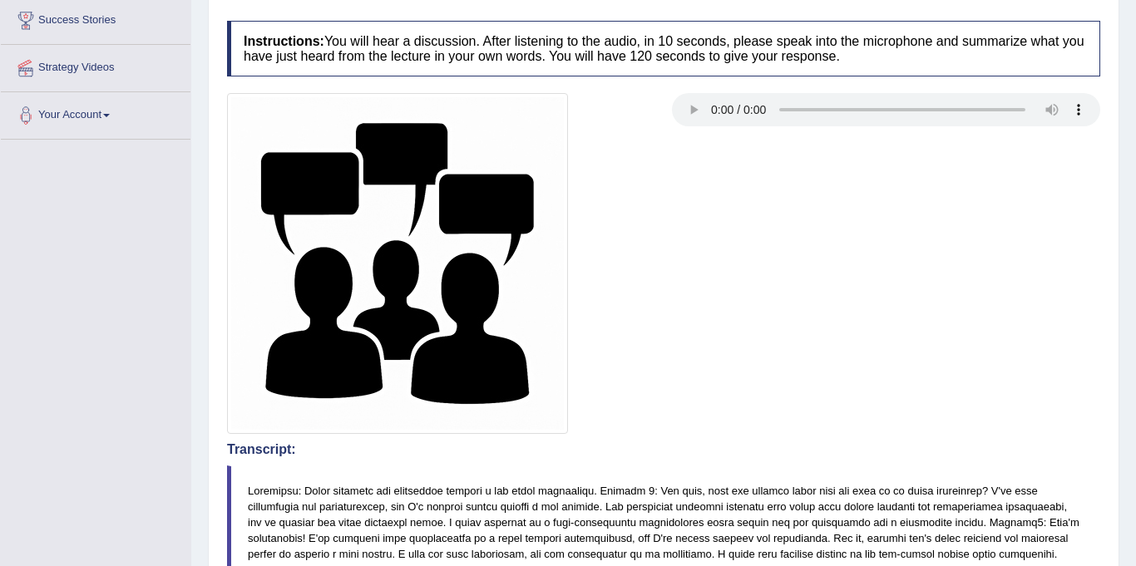
scroll to position [79, 0]
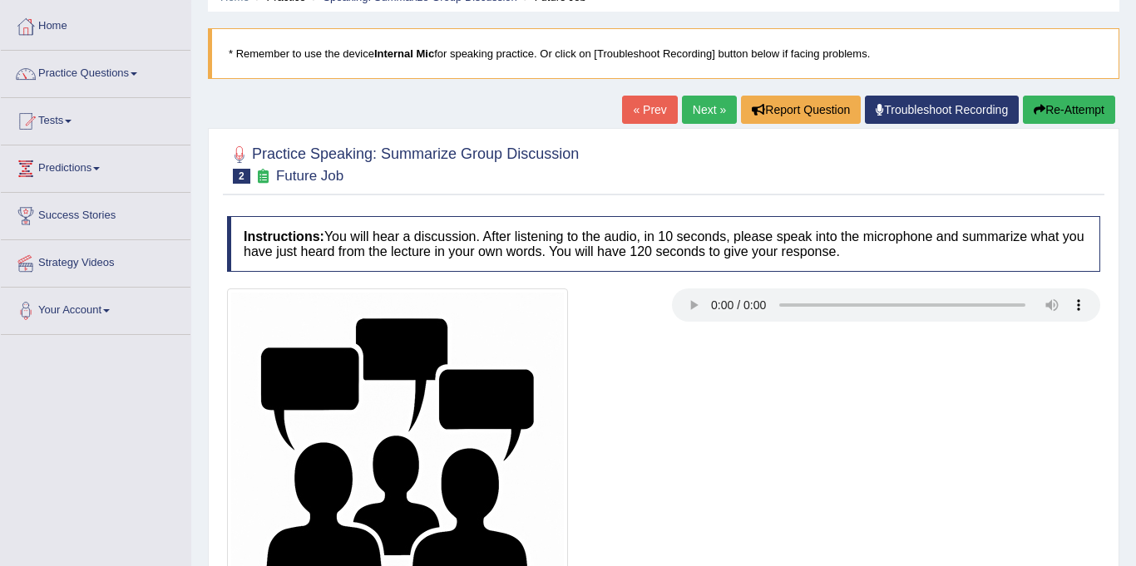
click at [708, 111] on link "Next »" at bounding box center [709, 110] width 55 height 28
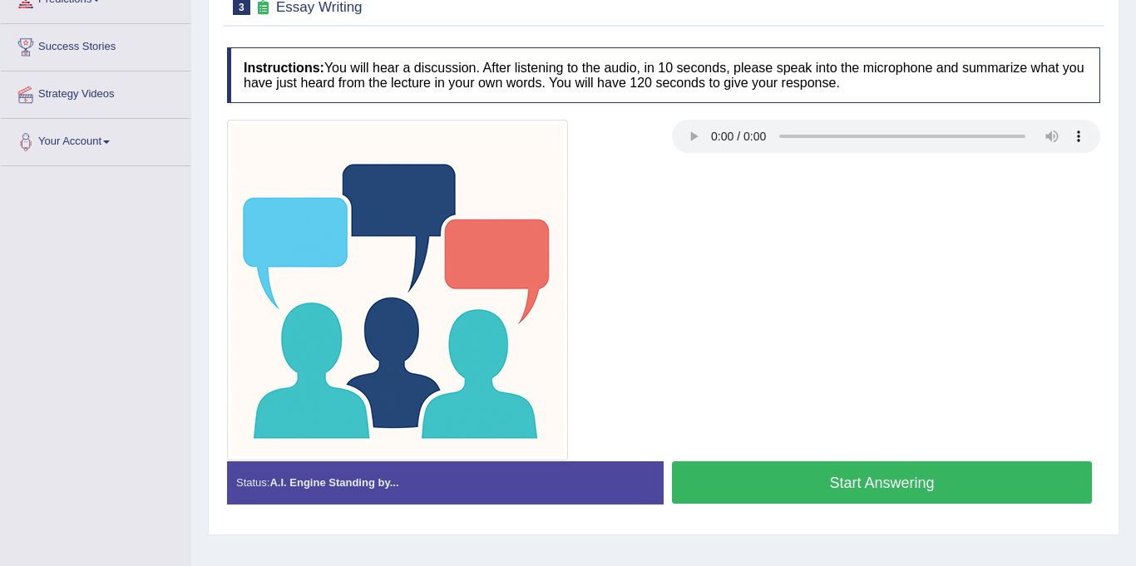
scroll to position [307, 0]
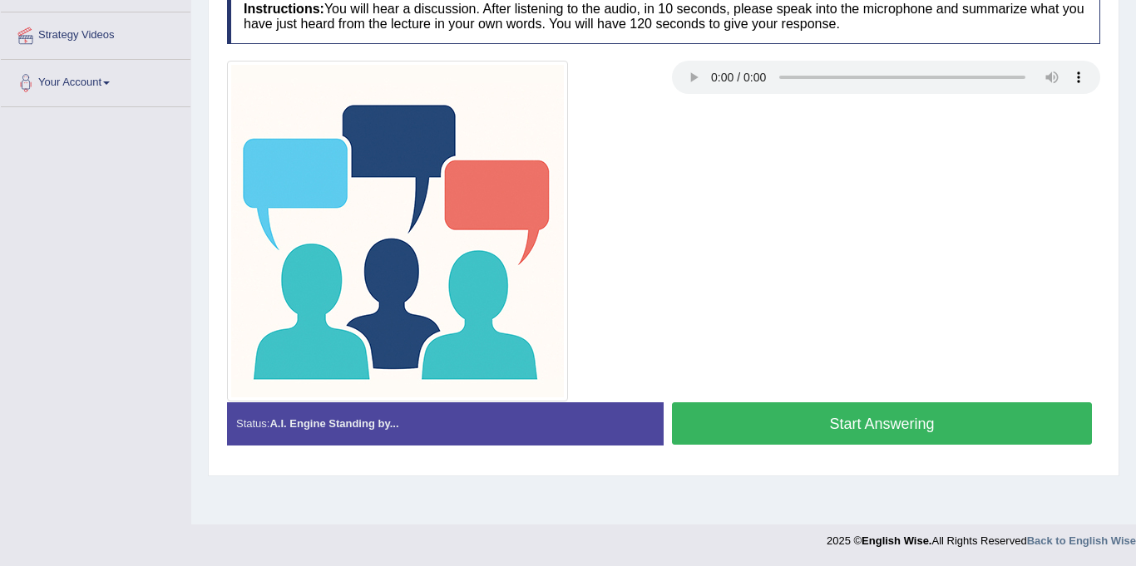
click at [828, 418] on button "Start Answering" at bounding box center [882, 424] width 420 height 42
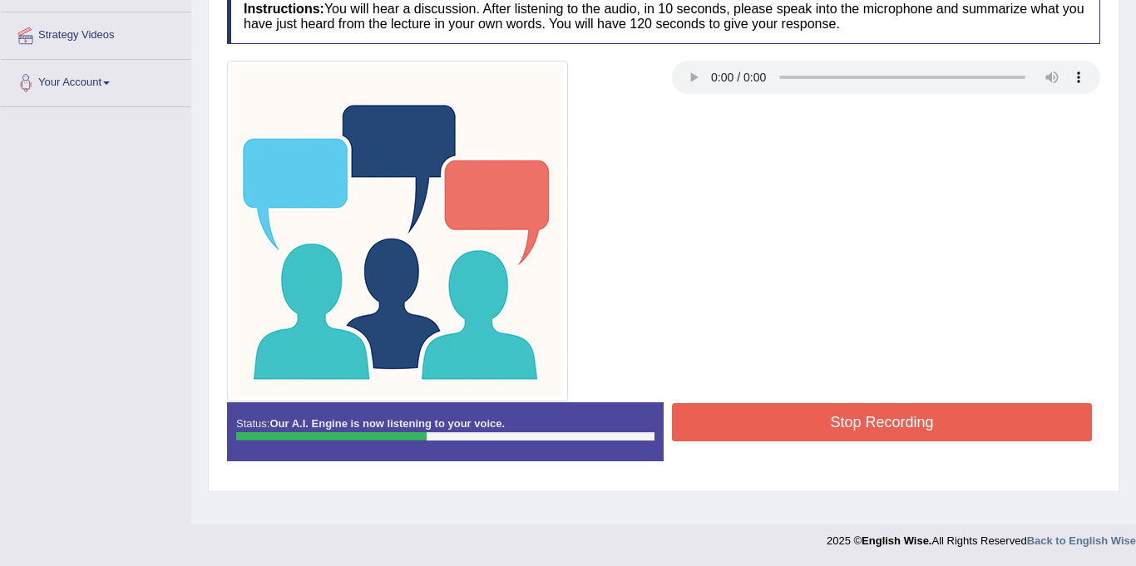
click at [827, 418] on button "Stop Recording" at bounding box center [882, 422] width 420 height 38
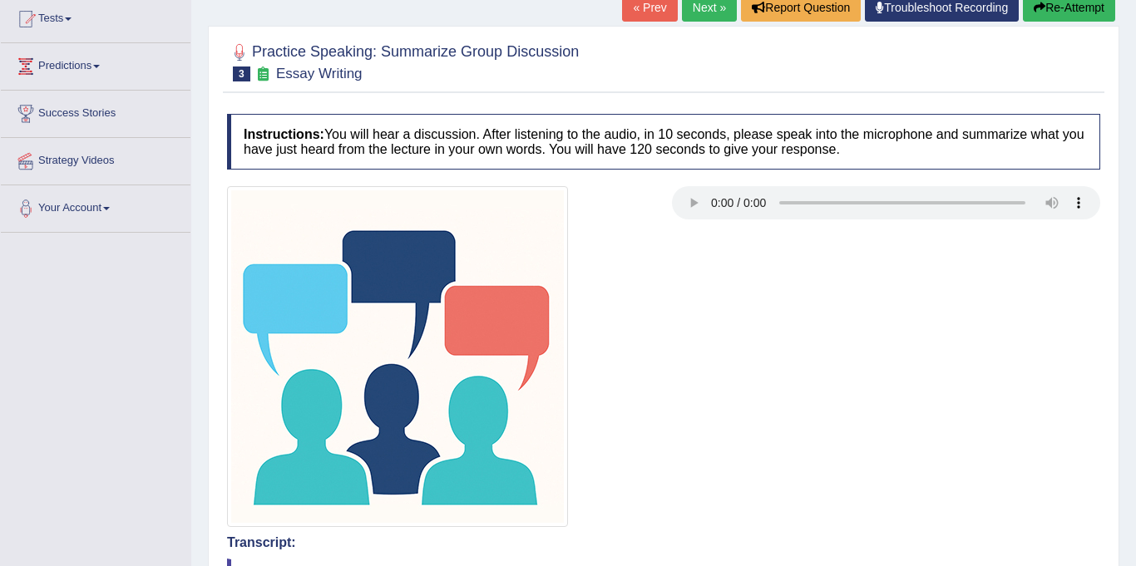
scroll to position [0, 0]
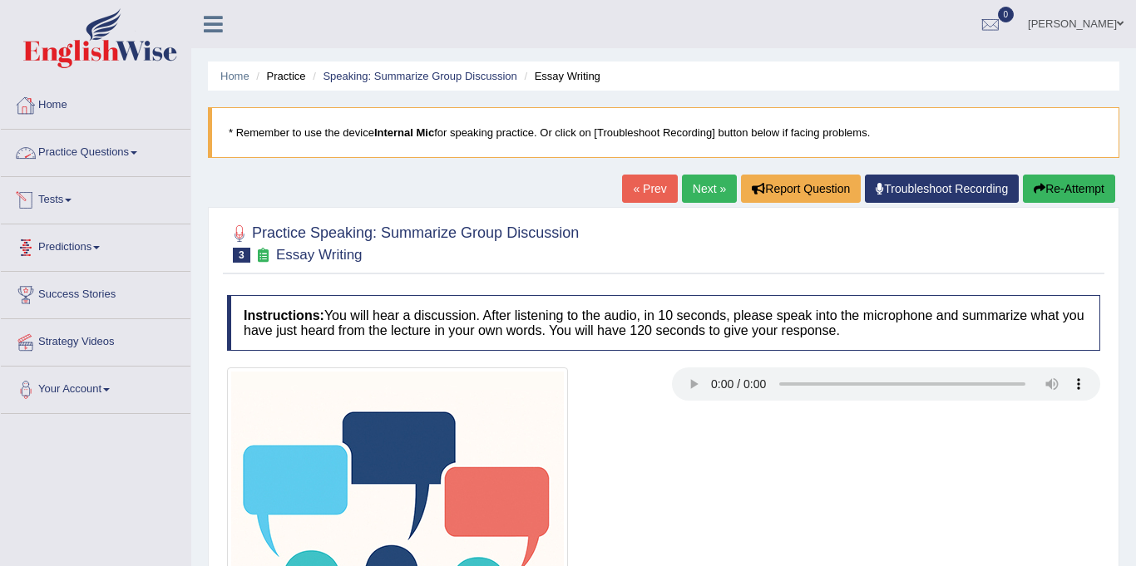
click at [84, 141] on link "Practice Questions" at bounding box center [96, 151] width 190 height 42
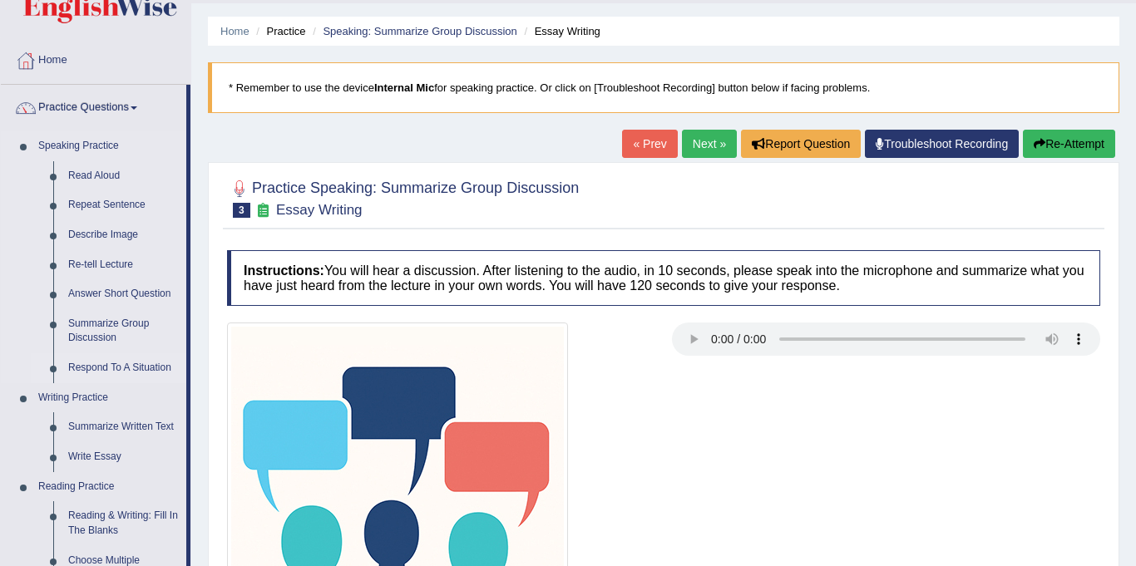
scroll to position [62, 0]
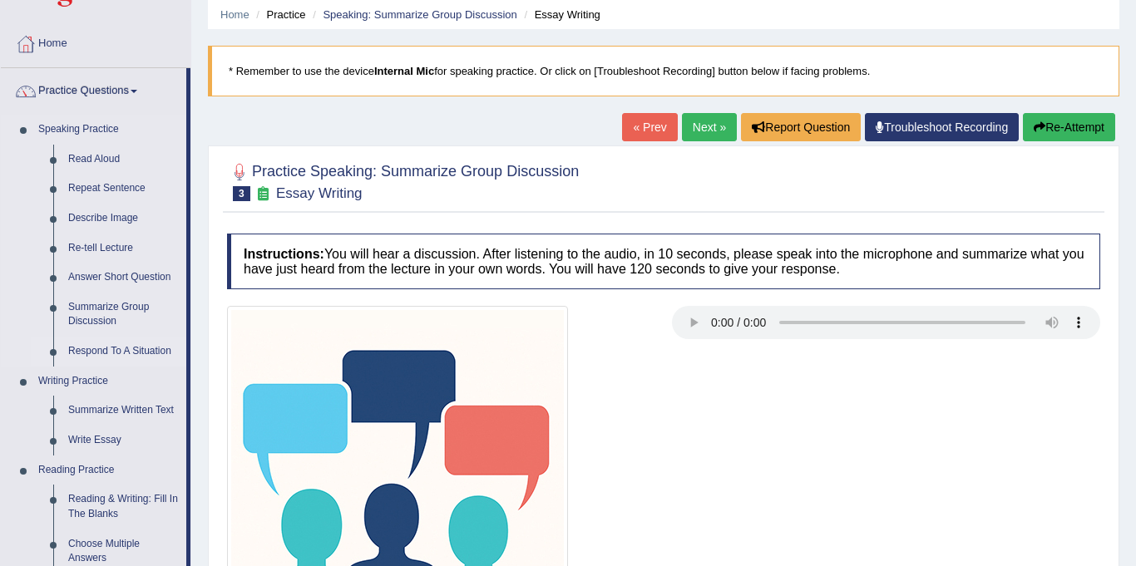
click at [81, 348] on link "Respond To A Situation" at bounding box center [124, 352] width 126 height 30
